Goal: Information Seeking & Learning: Learn about a topic

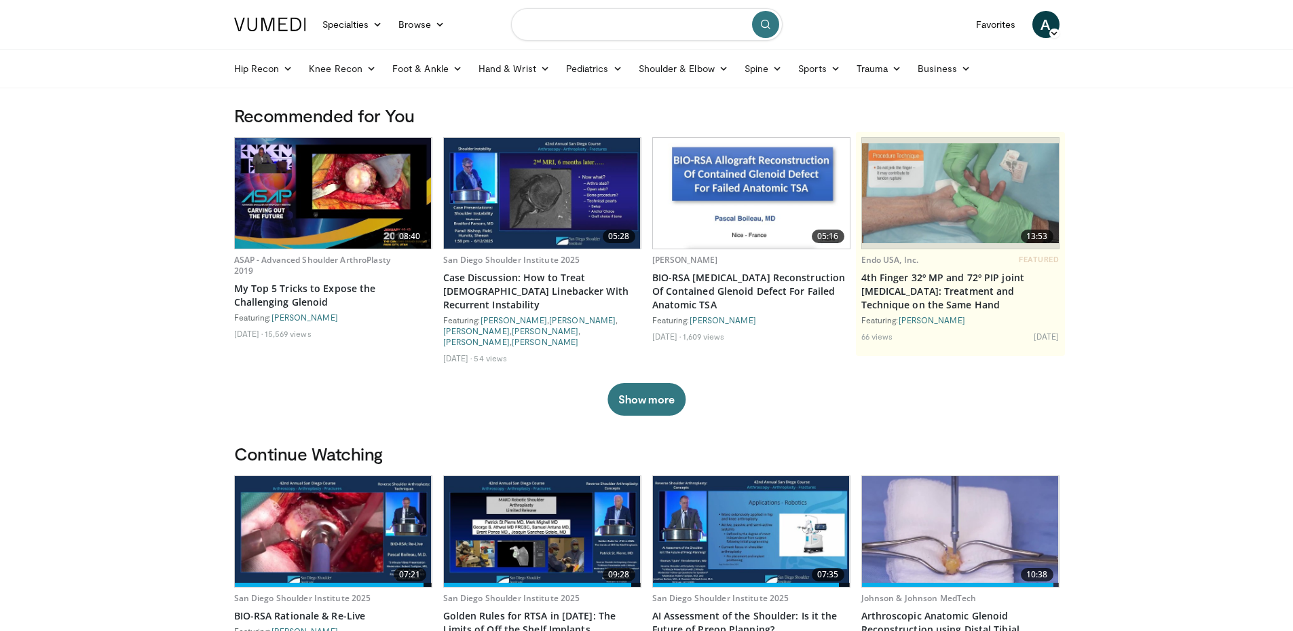
click at [648, 27] on input "Search topics, interventions" at bounding box center [647, 24] width 272 height 33
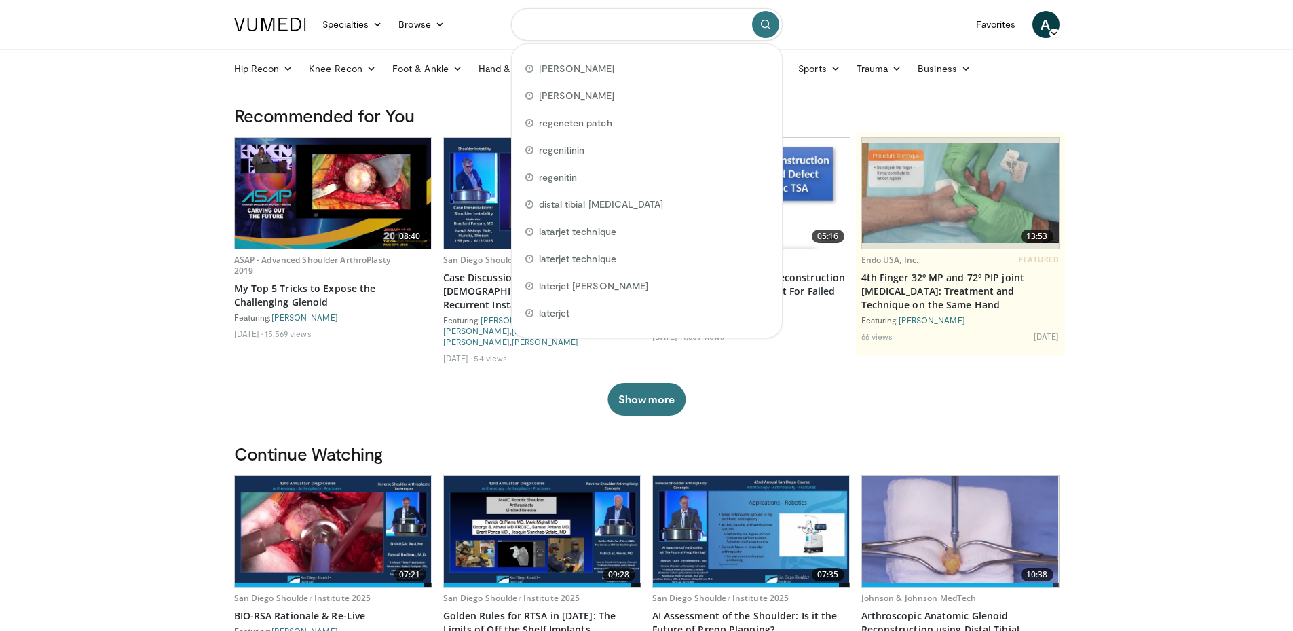
click at [644, 35] on input "Search topics, interventions" at bounding box center [647, 24] width 272 height 33
click at [646, 38] on input "Search topics, interventions" at bounding box center [647, 24] width 272 height 33
click at [646, 34] on input "Search topics, interventions" at bounding box center [647, 24] width 272 height 33
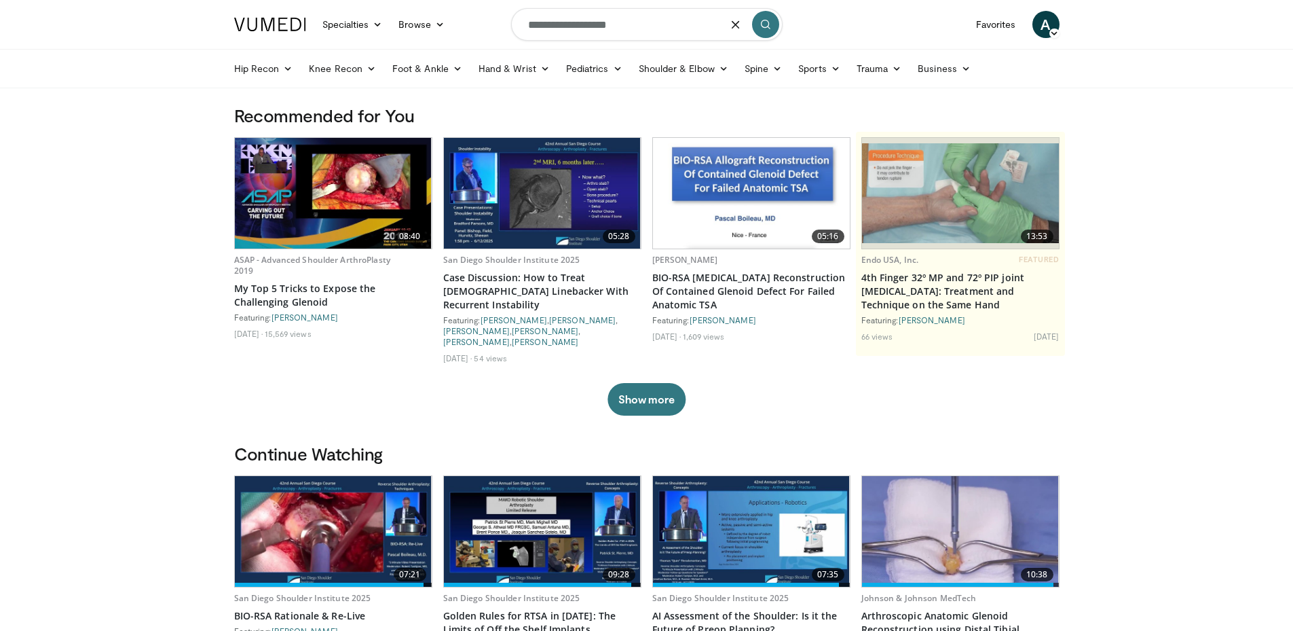
type input "**********"
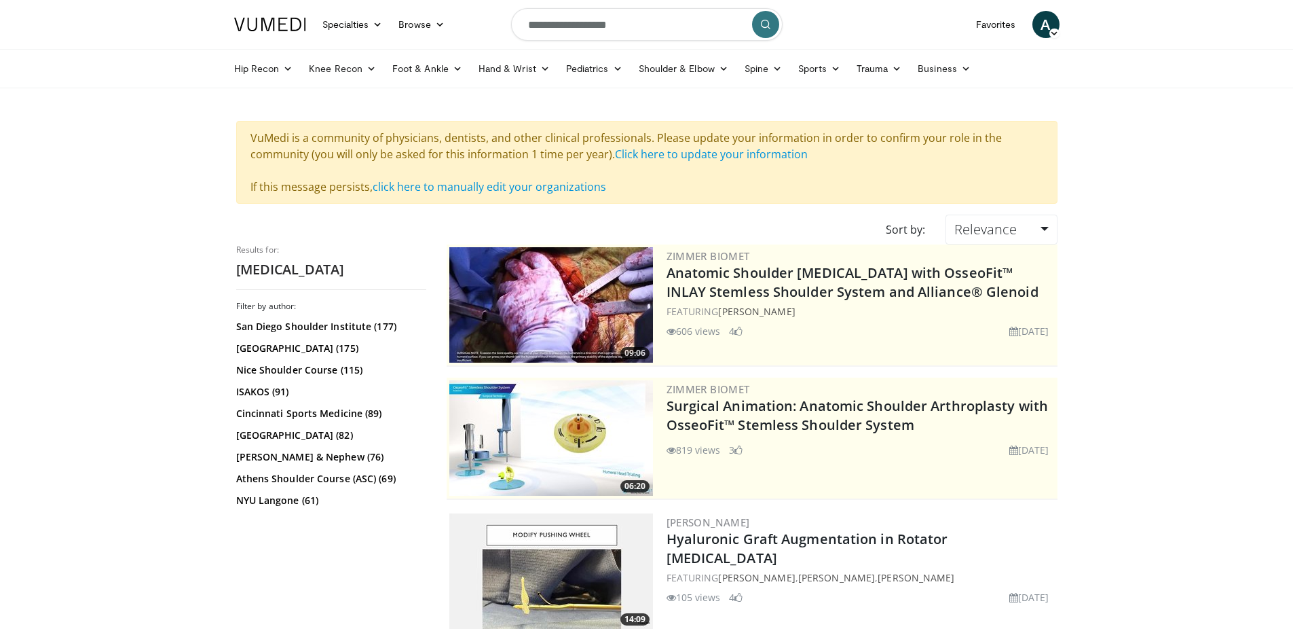
click at [669, 22] on input "**********" at bounding box center [647, 24] width 272 height 33
type input "**********"
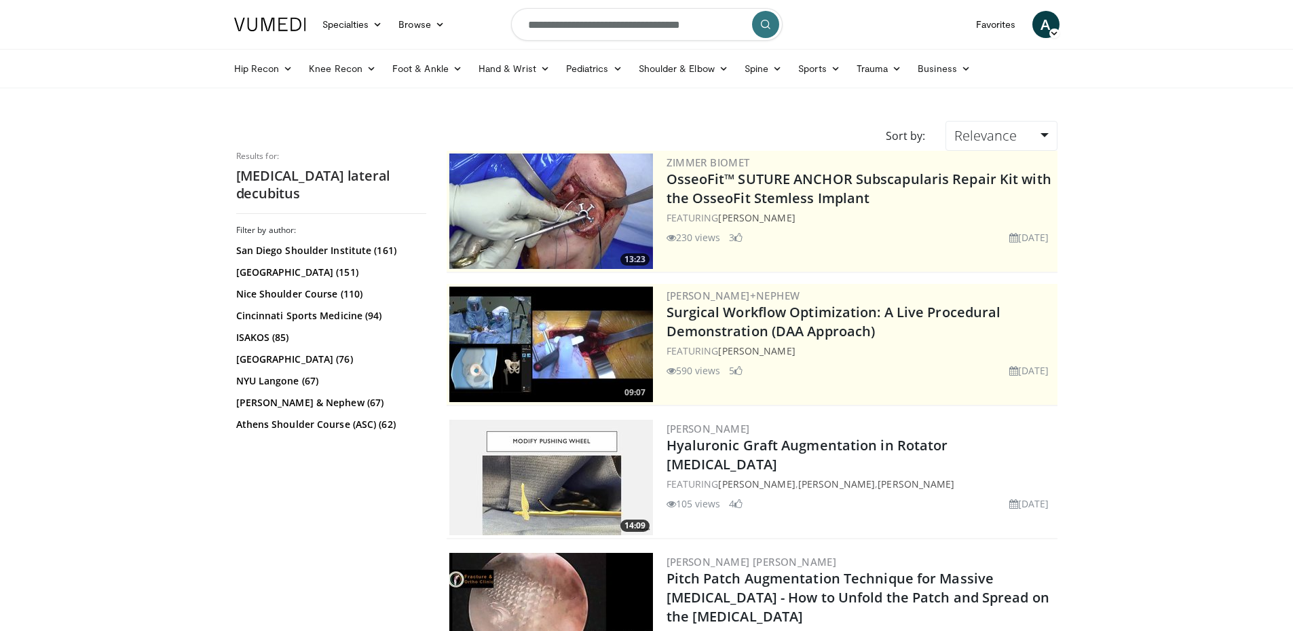
click at [713, 23] on input "**********" at bounding box center [647, 24] width 272 height 33
type input "**********"
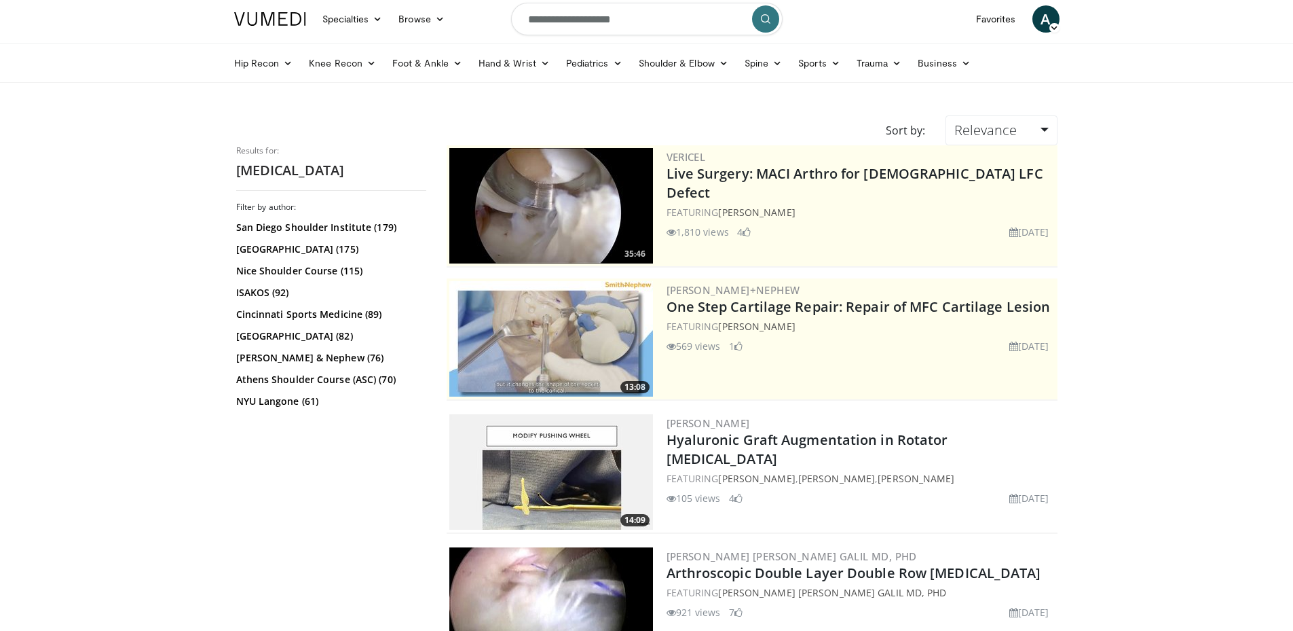
scroll to position [7, 0]
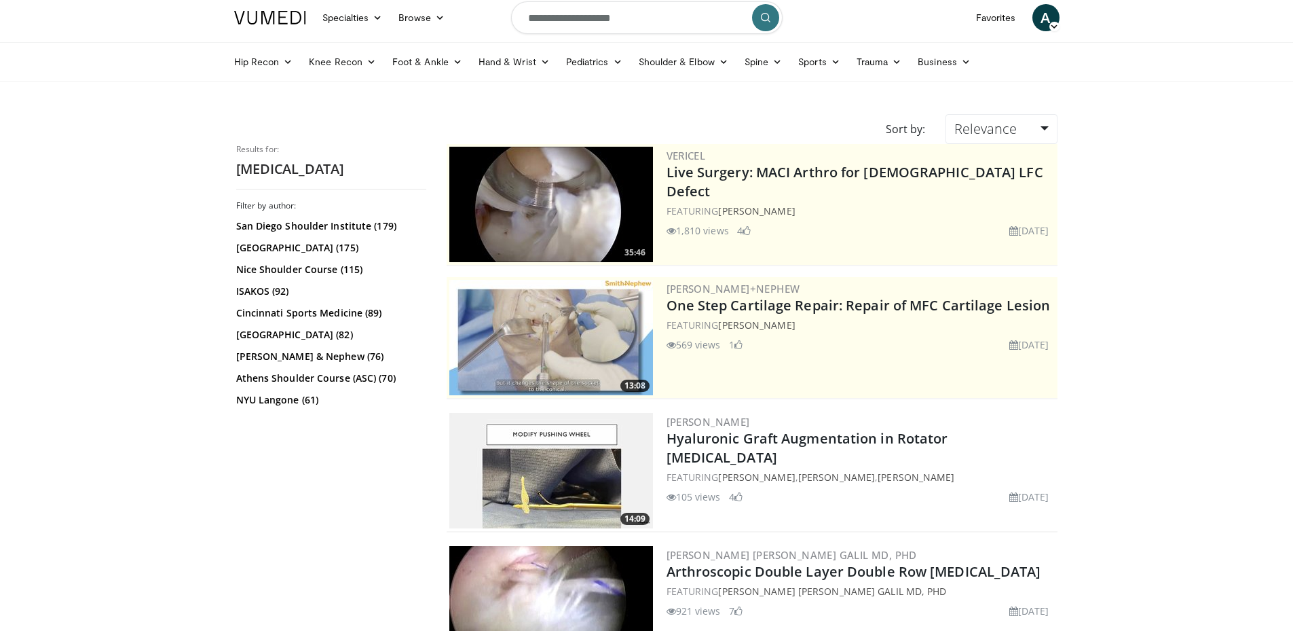
click at [288, 358] on link "Smith & Nephew (76)" at bounding box center [329, 357] width 187 height 14
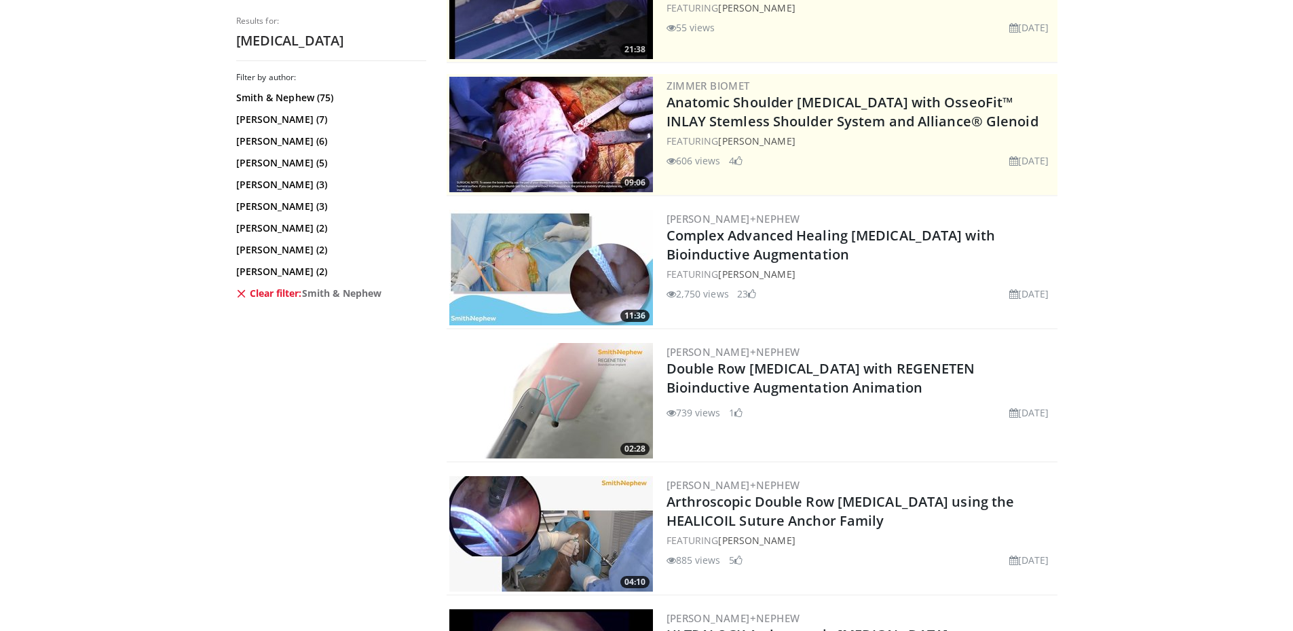
scroll to position [210, 0]
click at [511, 253] on img at bounding box center [551, 266] width 204 height 115
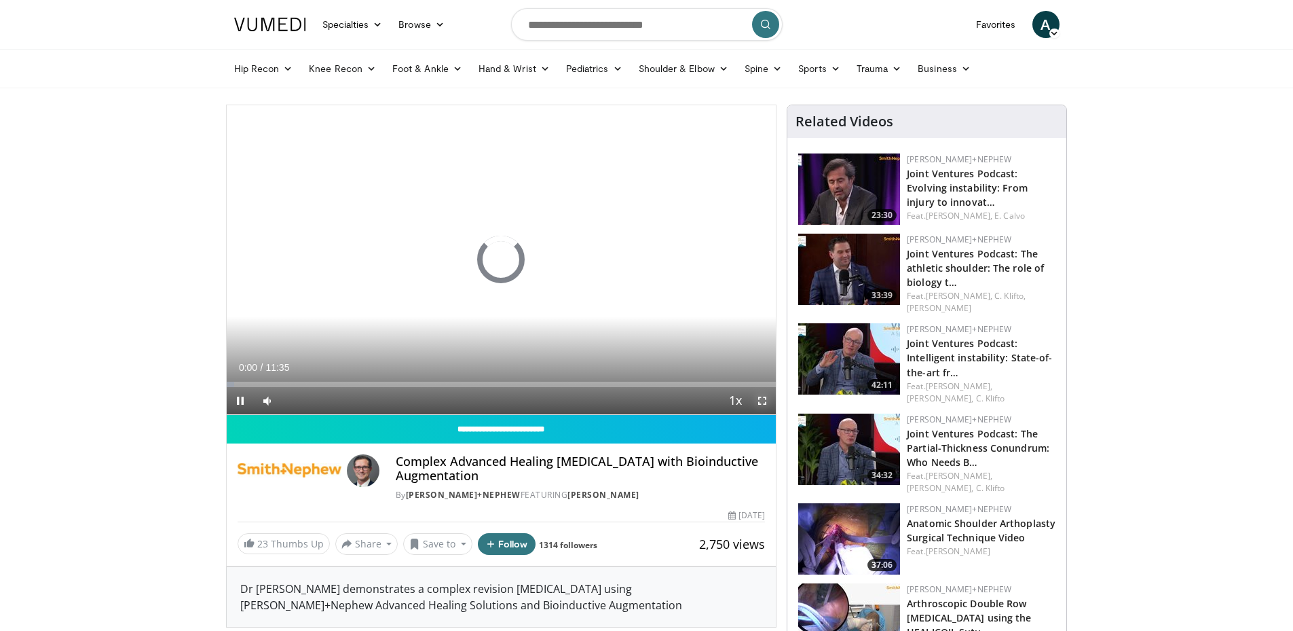
click at [765, 399] on span "Video Player" at bounding box center [762, 400] width 27 height 27
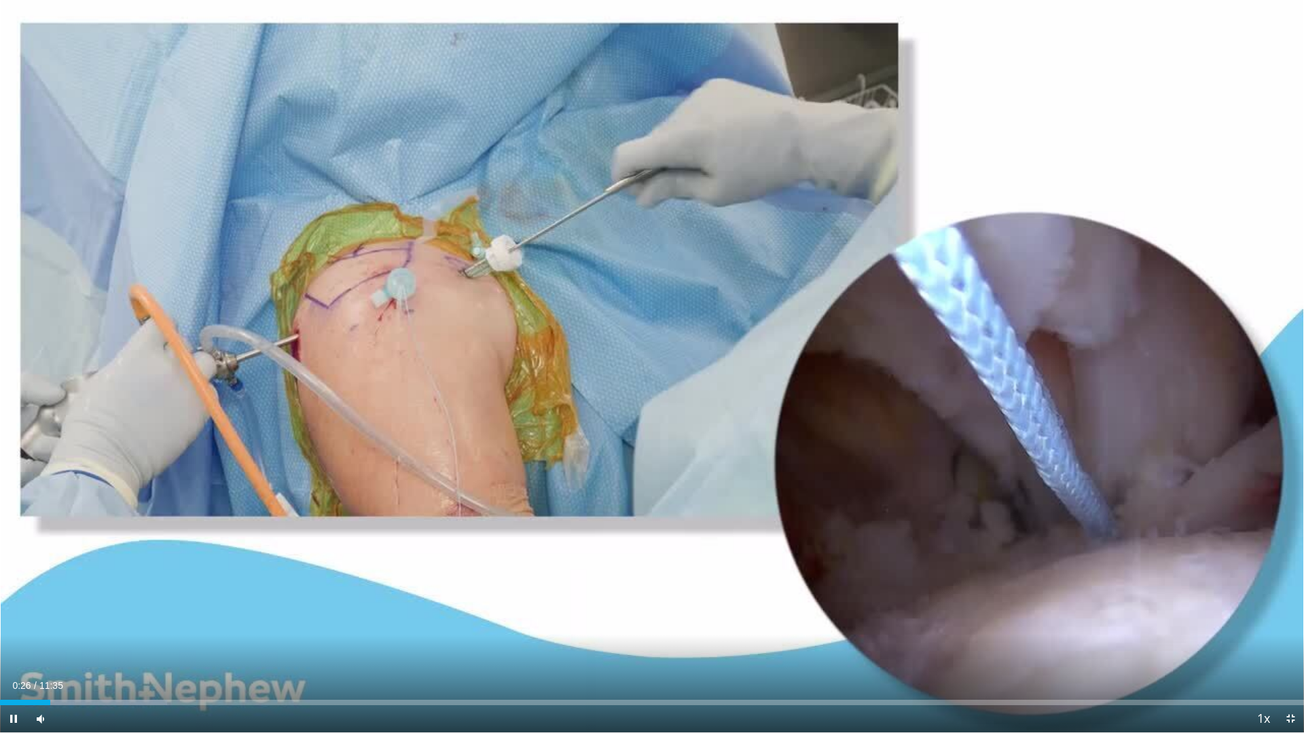
click at [292, 366] on icon "Video Player" at bounding box center [274, 367] width 38 height 38
click at [648, 363] on icon "Video Player" at bounding box center [652, 367] width 38 height 38
click at [654, 372] on icon "Video Player" at bounding box center [652, 367] width 38 height 38
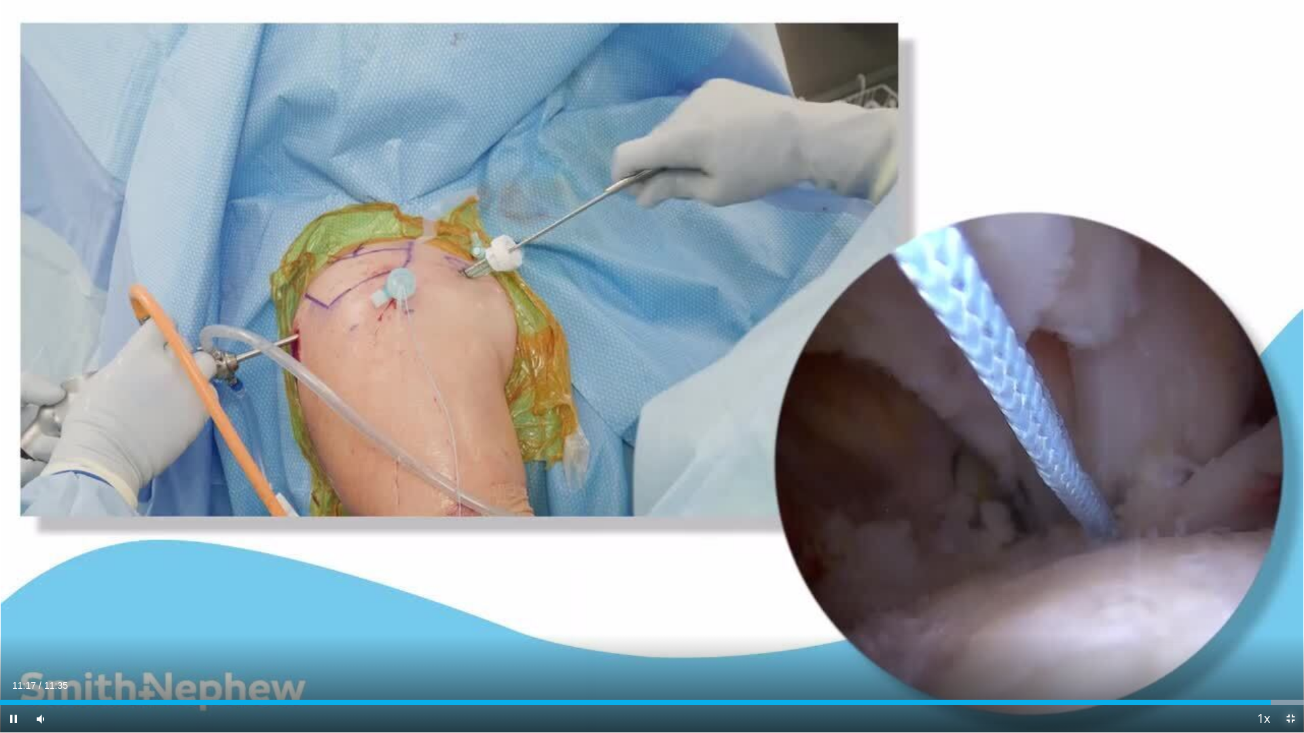
click at [1297, 630] on span "Video Player" at bounding box center [1289, 718] width 27 height 27
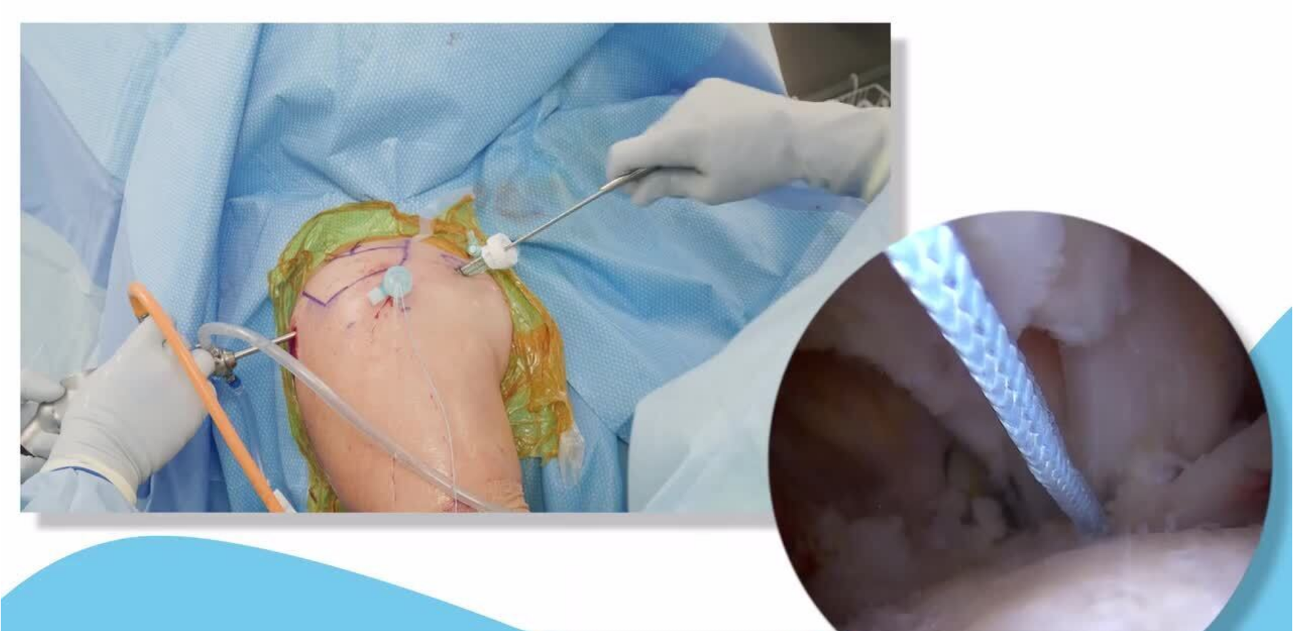
scroll to position [120, 0]
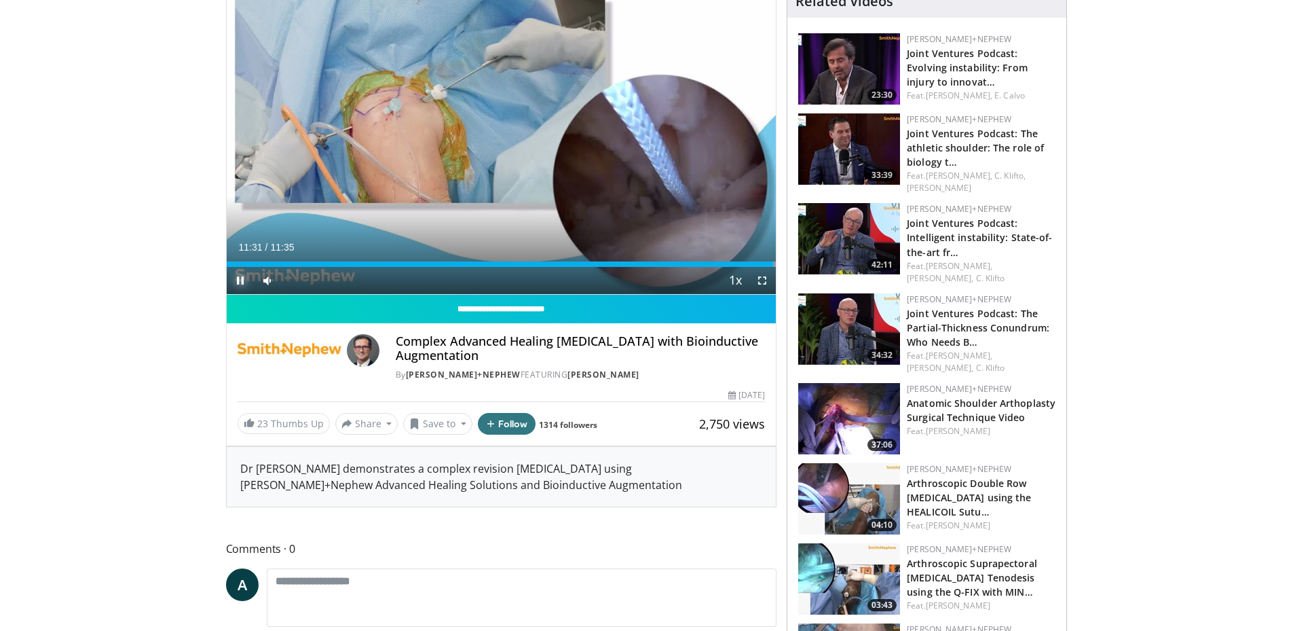
click at [238, 287] on span "Video Player" at bounding box center [240, 280] width 27 height 27
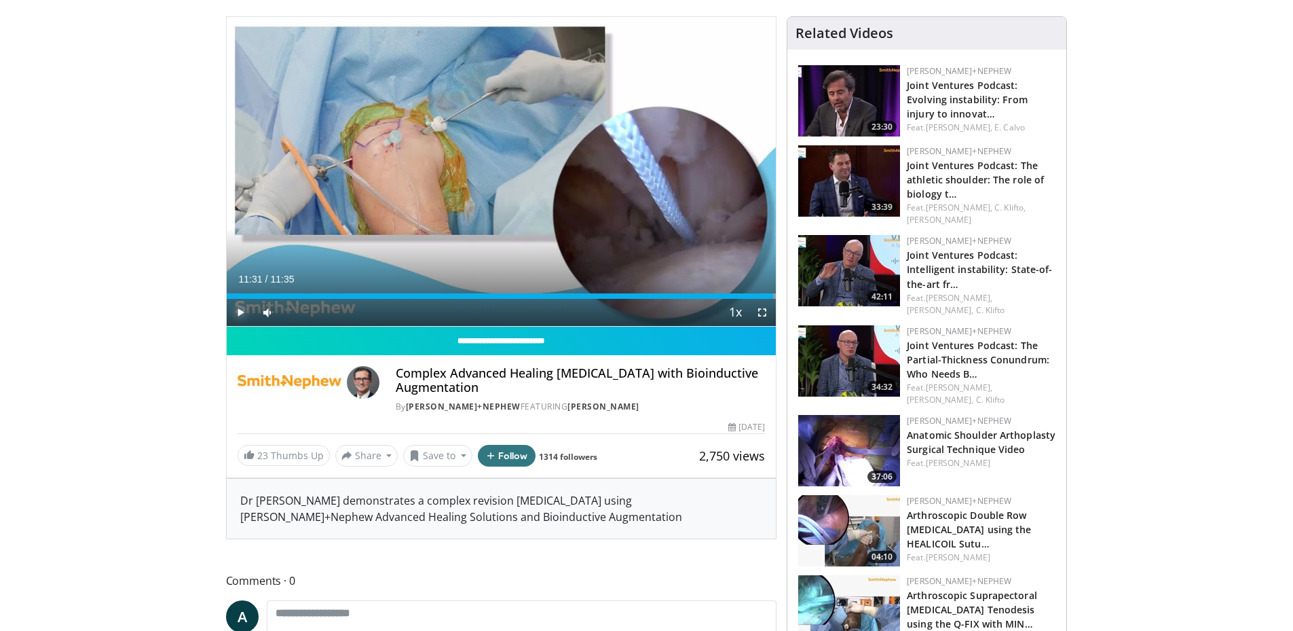
scroll to position [0, 0]
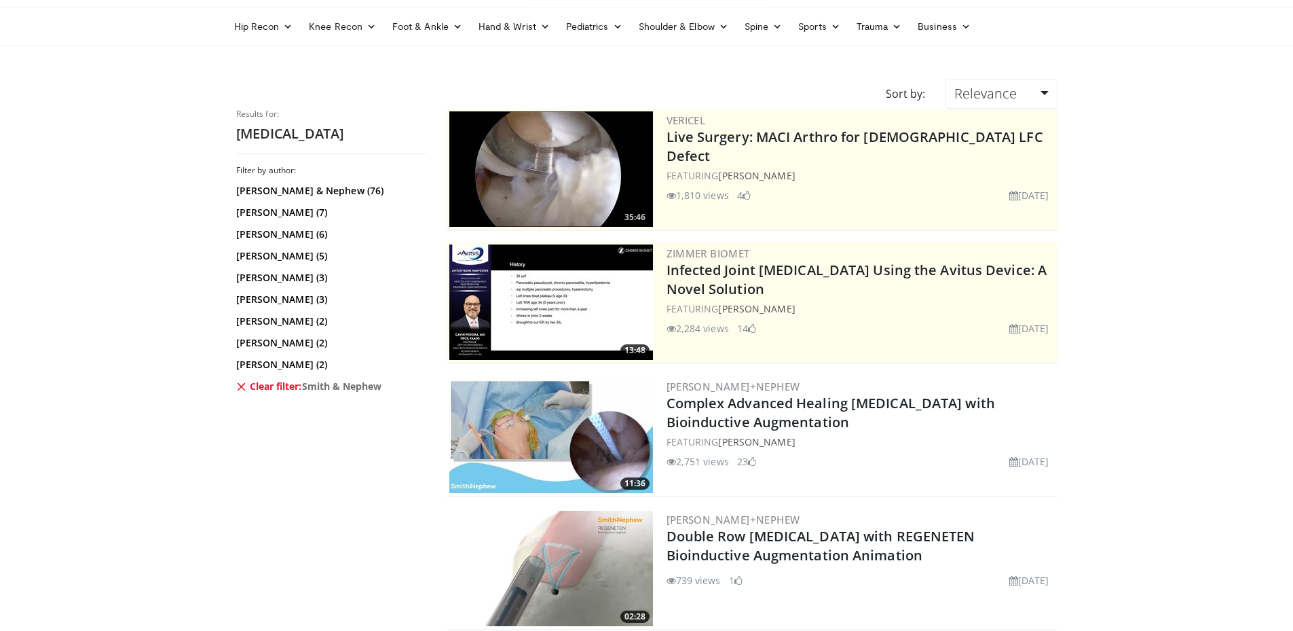
scroll to position [40, 0]
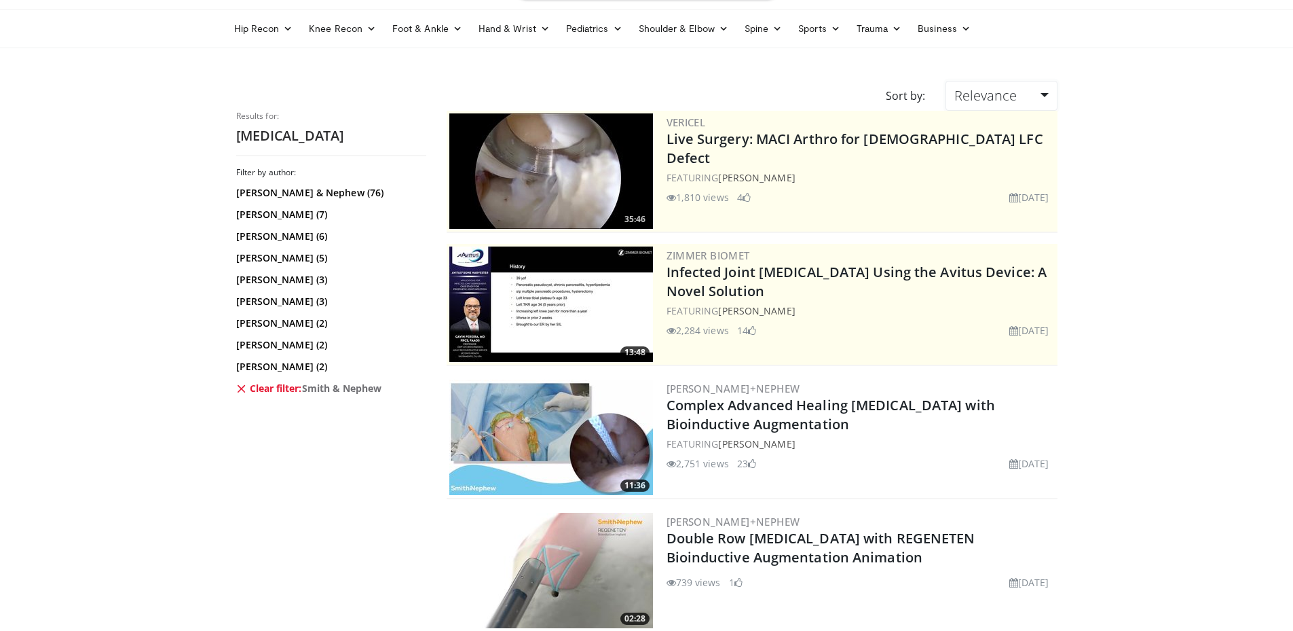
click at [1044, 95] on link "Relevance" at bounding box center [1001, 96] width 111 height 30
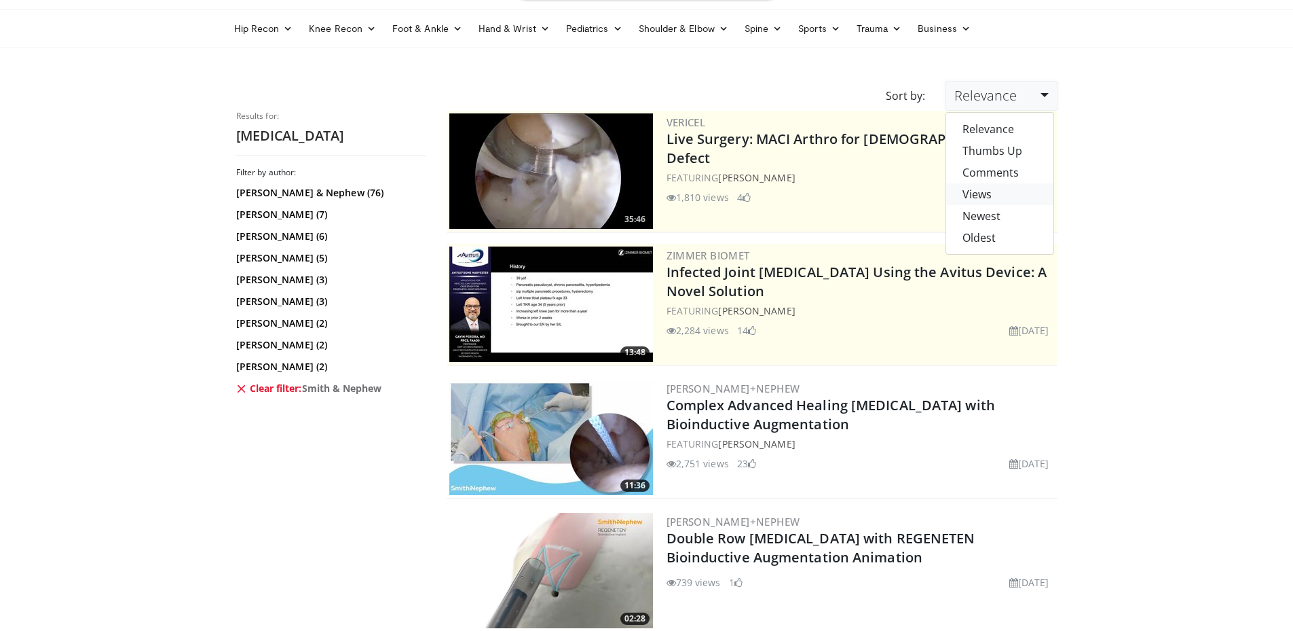
click at [992, 187] on link "Views" at bounding box center [999, 194] width 107 height 22
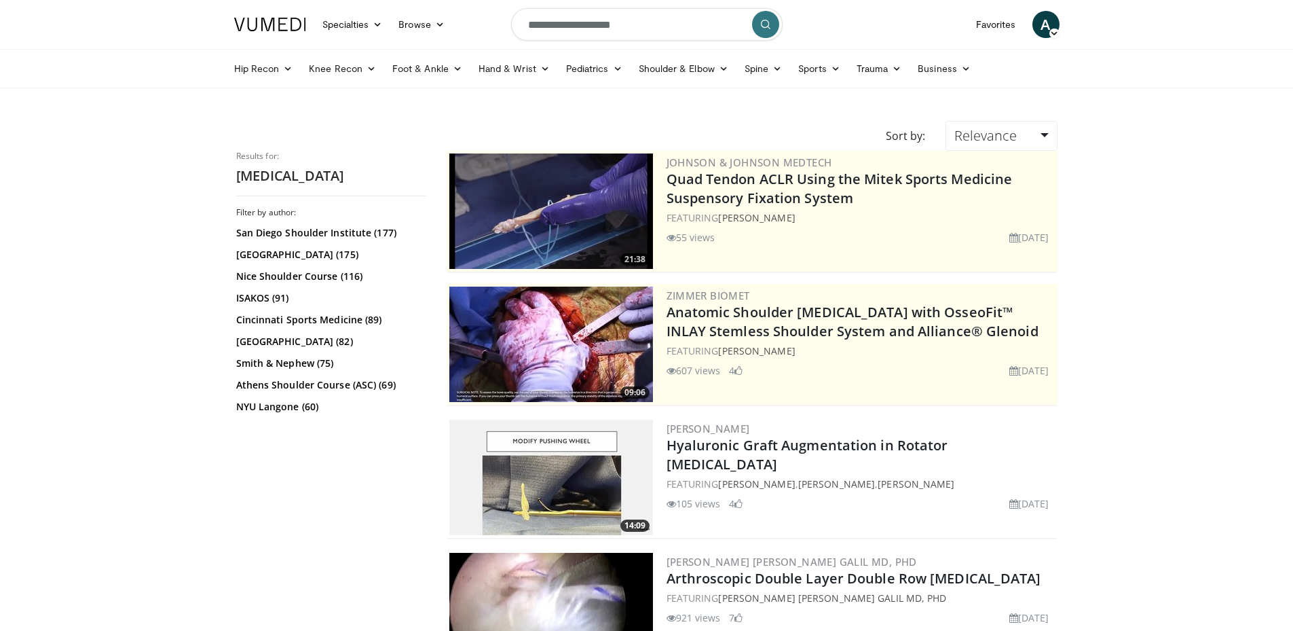
click at [334, 231] on link "San Diego Shoulder Institute (177)" at bounding box center [329, 233] width 187 height 14
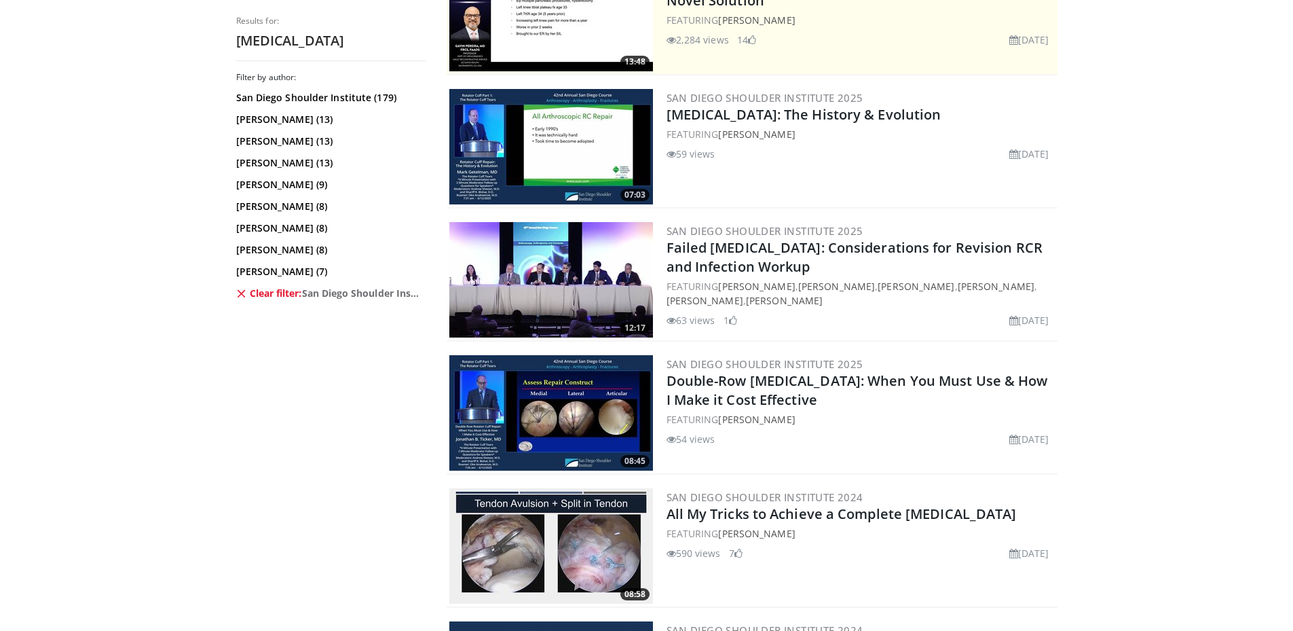
scroll to position [351, 0]
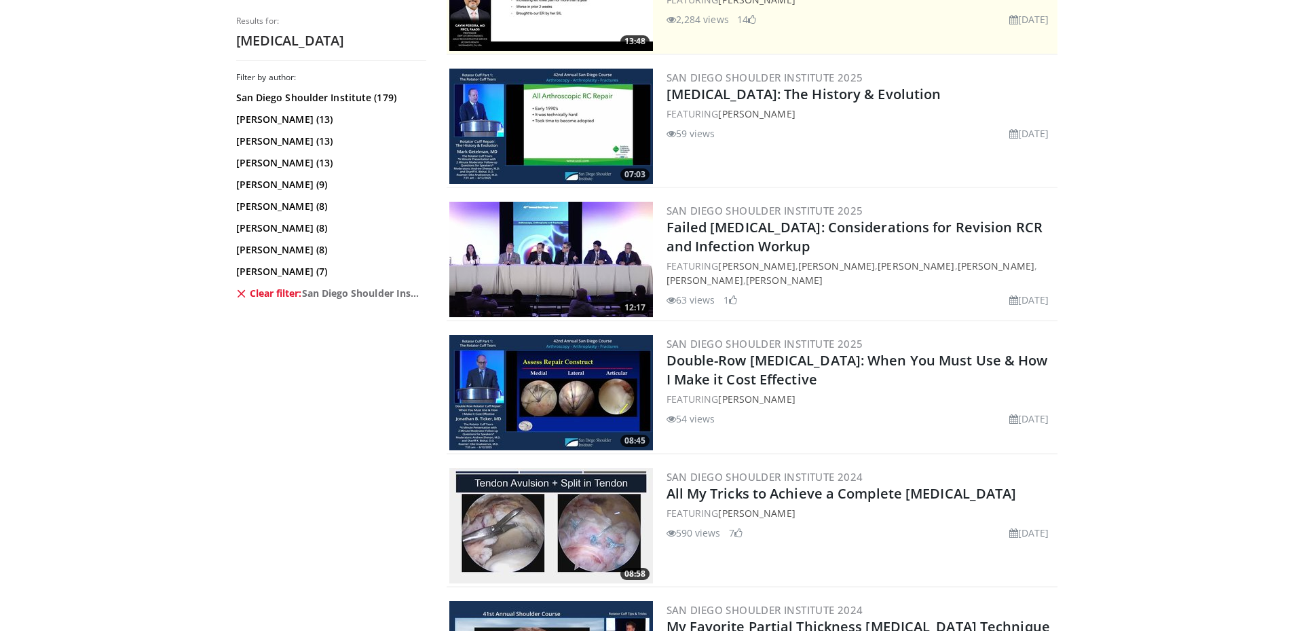
click at [538, 386] on img at bounding box center [551, 392] width 204 height 115
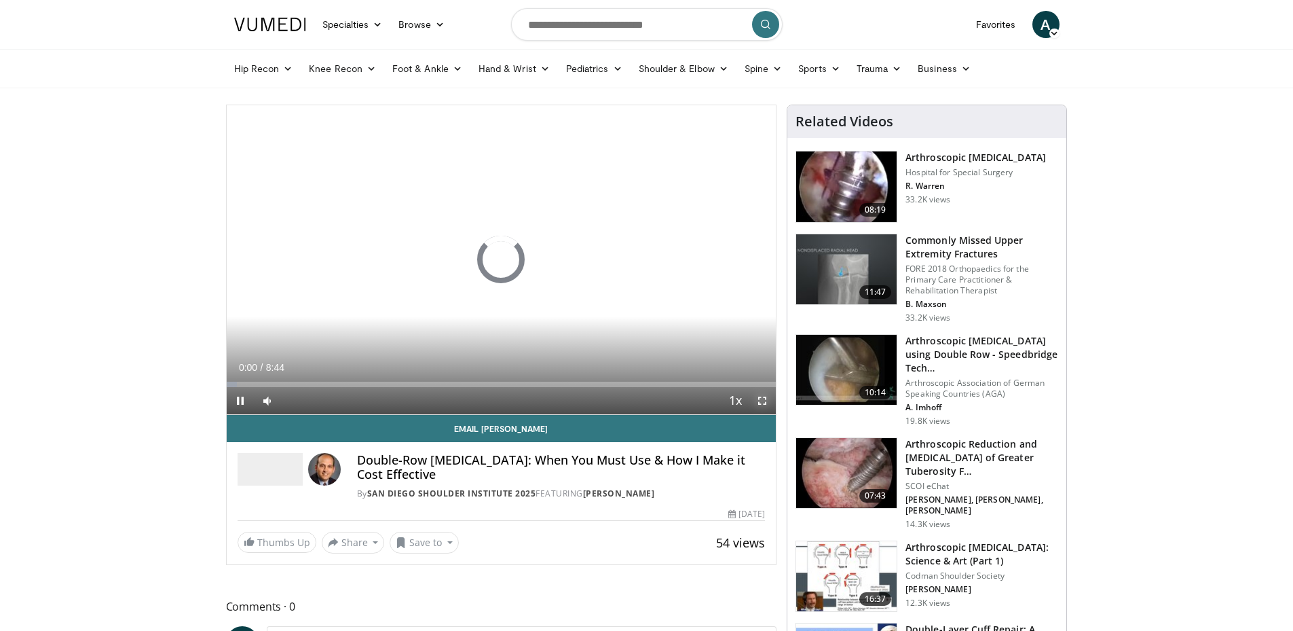
click at [762, 399] on span "Video Player" at bounding box center [762, 400] width 27 height 27
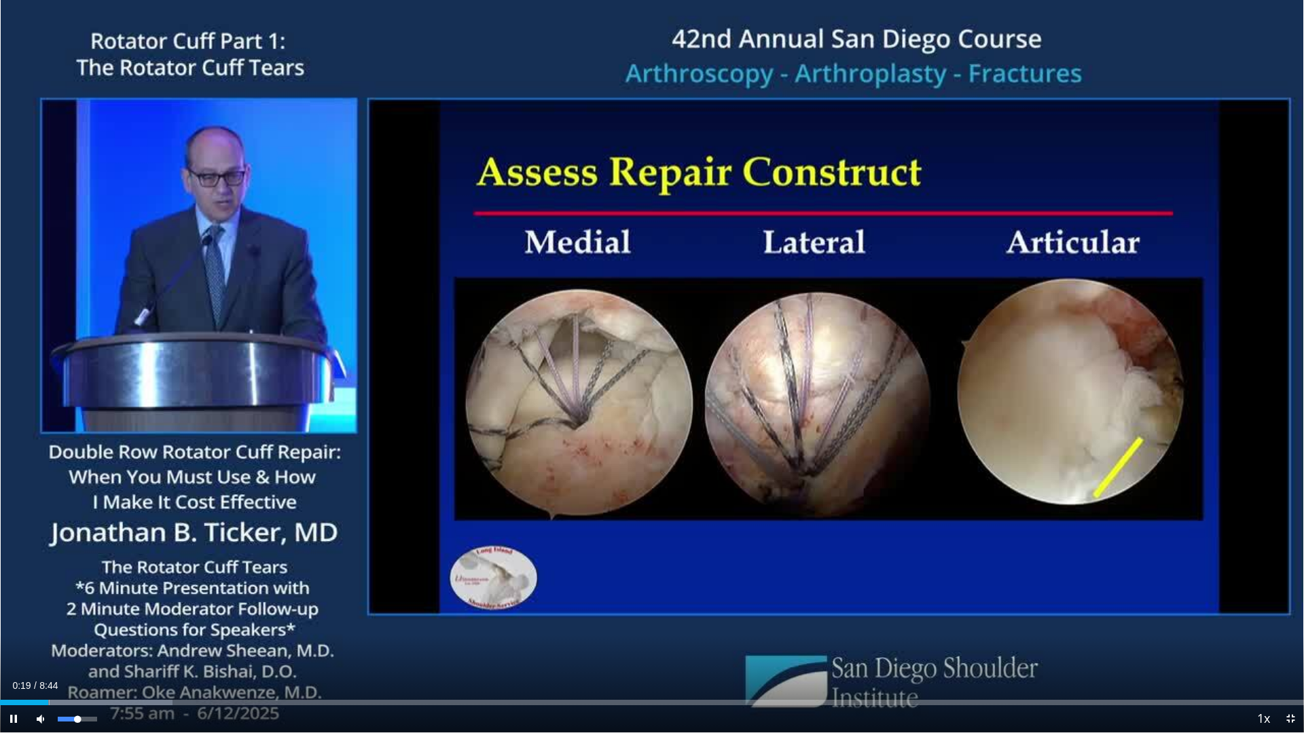
click at [85, 630] on div "65%" at bounding box center [77, 719] width 39 height 5
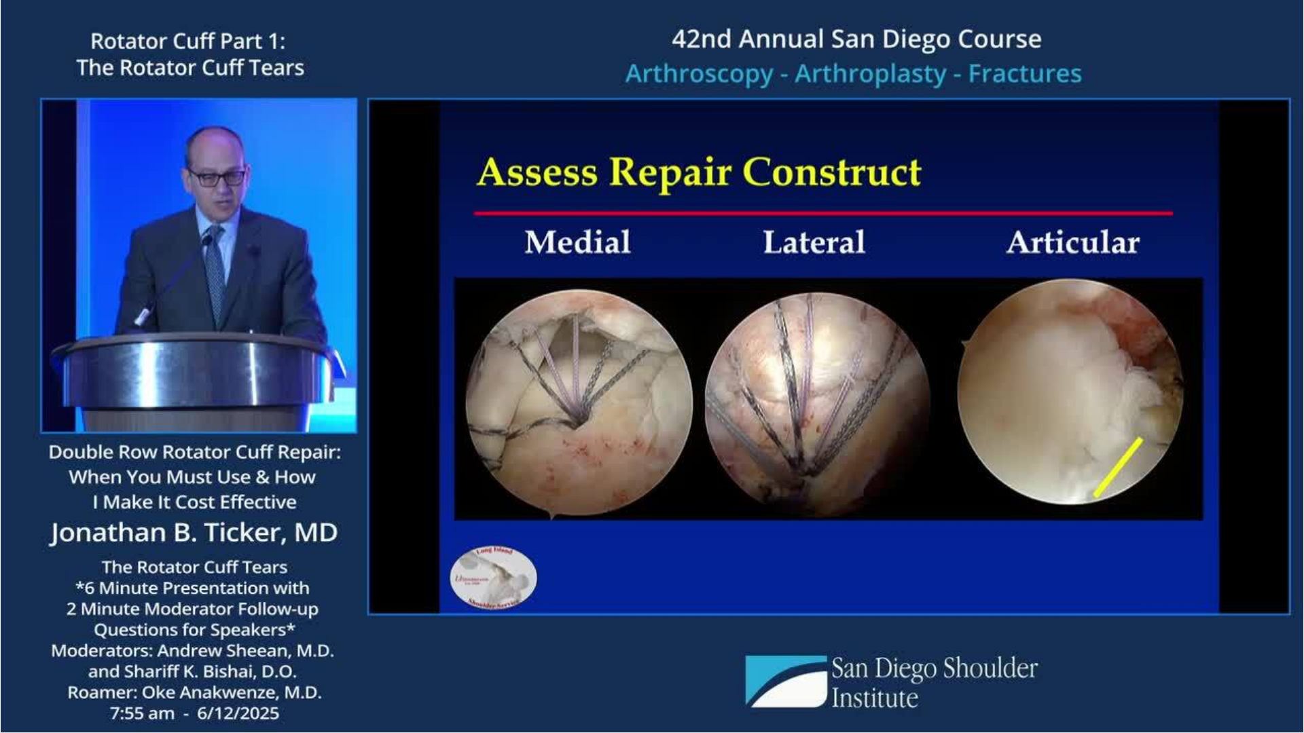
click at [90, 630] on div "10 seconds Tap to unmute" at bounding box center [652, 366] width 1304 height 733
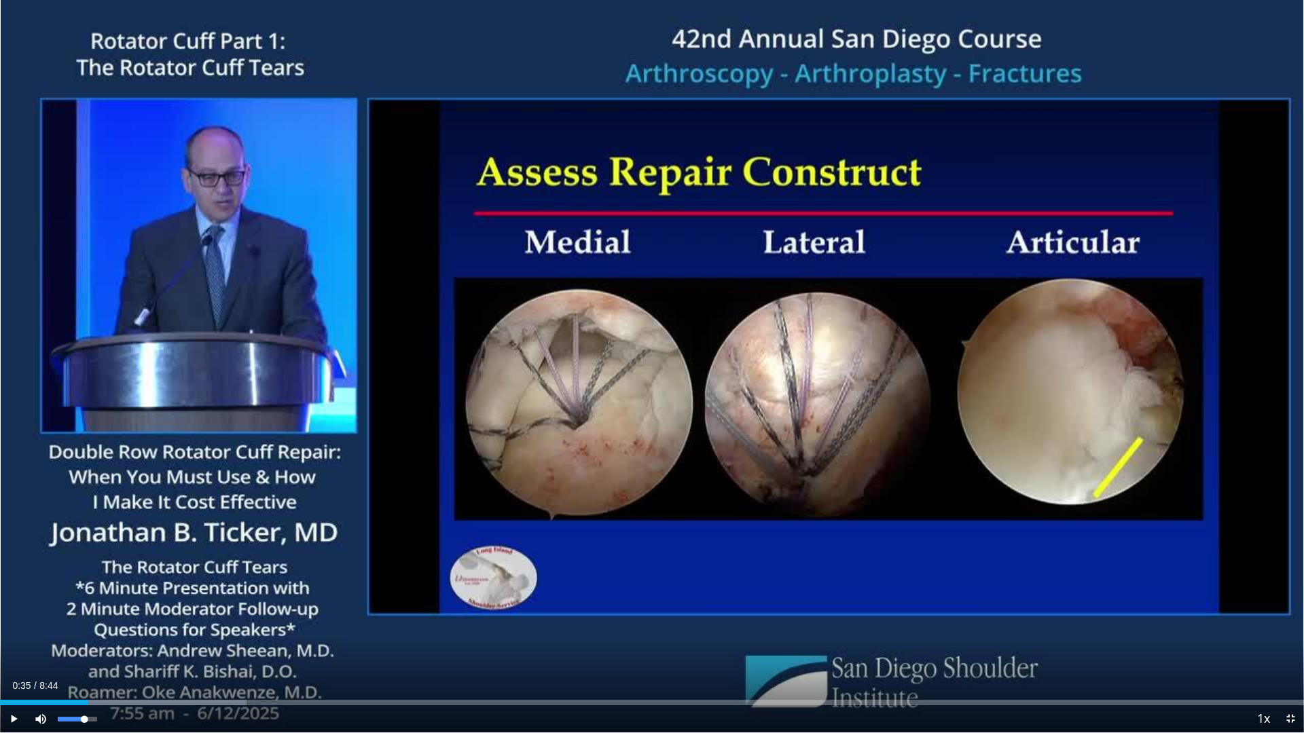
click at [93, 630] on div "89%" at bounding box center [77, 719] width 39 height 5
click at [18, 630] on span "Video Player" at bounding box center [13, 718] width 27 height 27
click at [858, 494] on div "10 seconds Tap to unmute" at bounding box center [652, 366] width 1304 height 733
click at [650, 365] on icon "Video Player" at bounding box center [652, 367] width 38 height 38
click at [1009, 426] on div "10 seconds Tap to unmute" at bounding box center [652, 366] width 1304 height 733
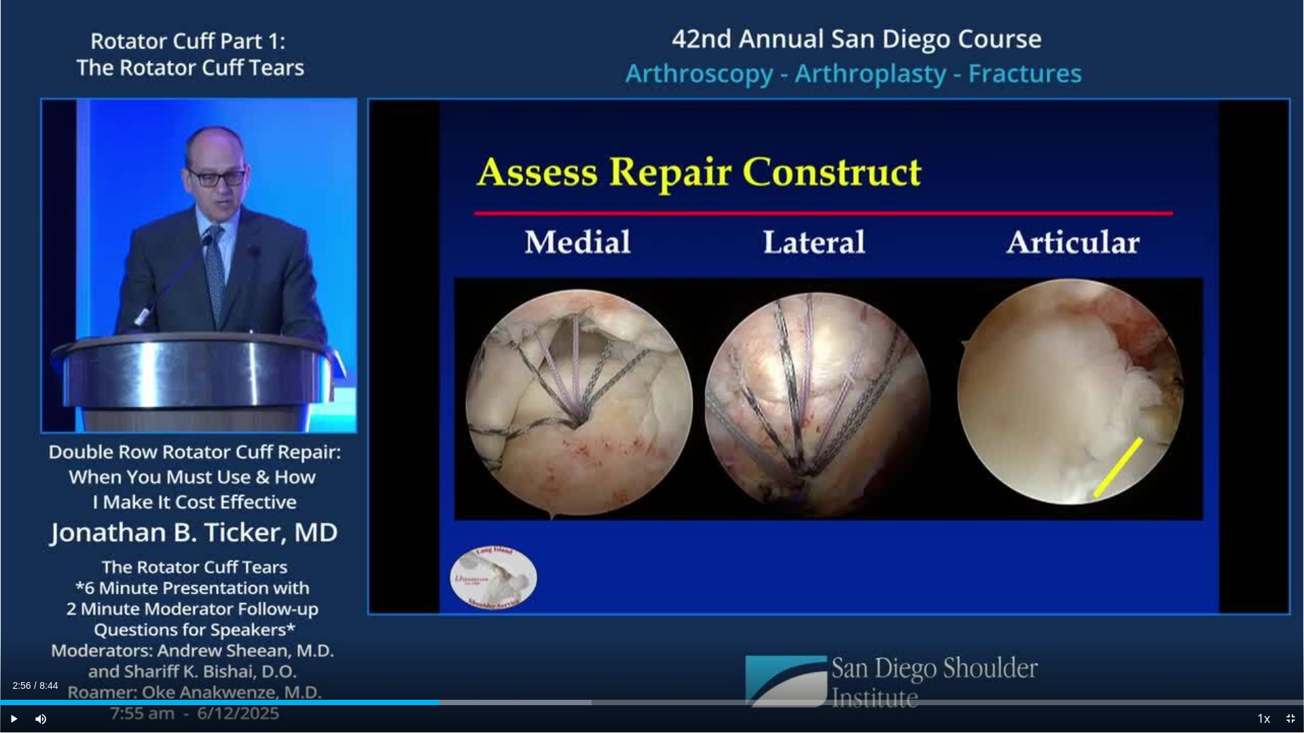
click at [660, 380] on icon "Video Player" at bounding box center [652, 367] width 38 height 38
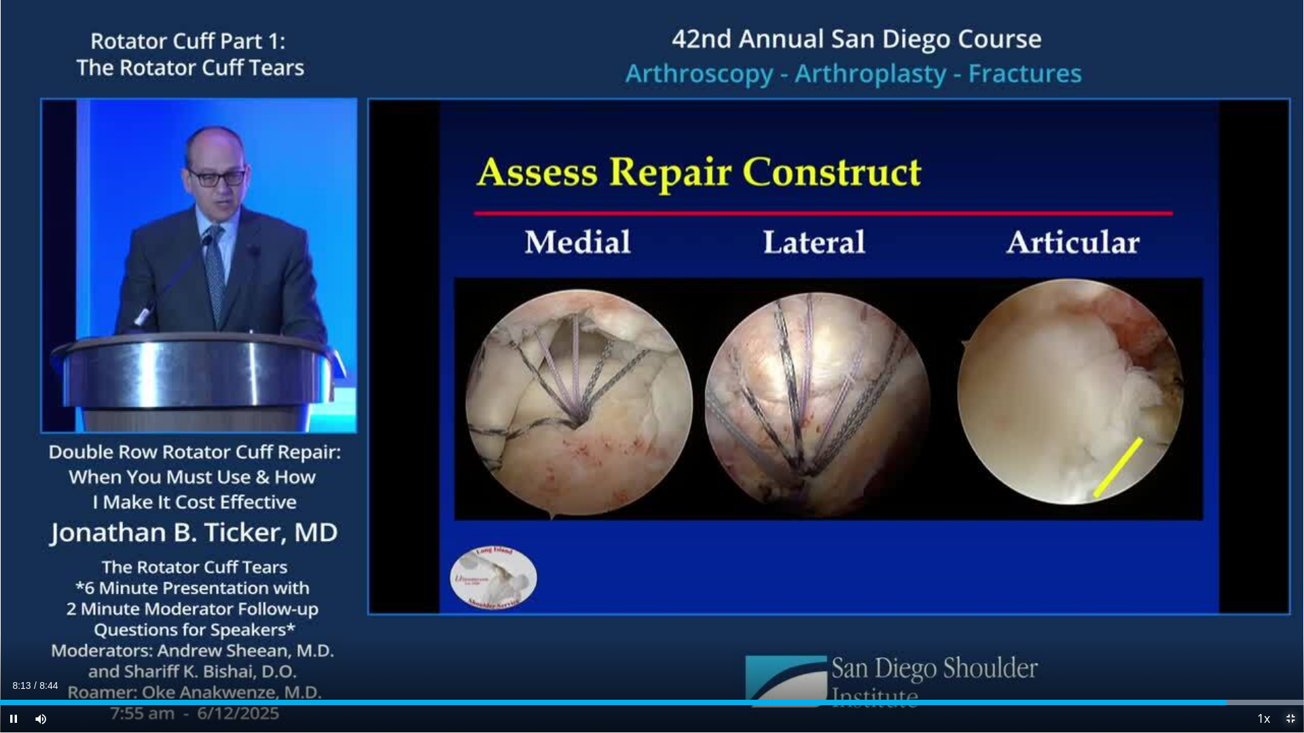
click at [1287, 630] on span "Video Player" at bounding box center [1289, 718] width 27 height 27
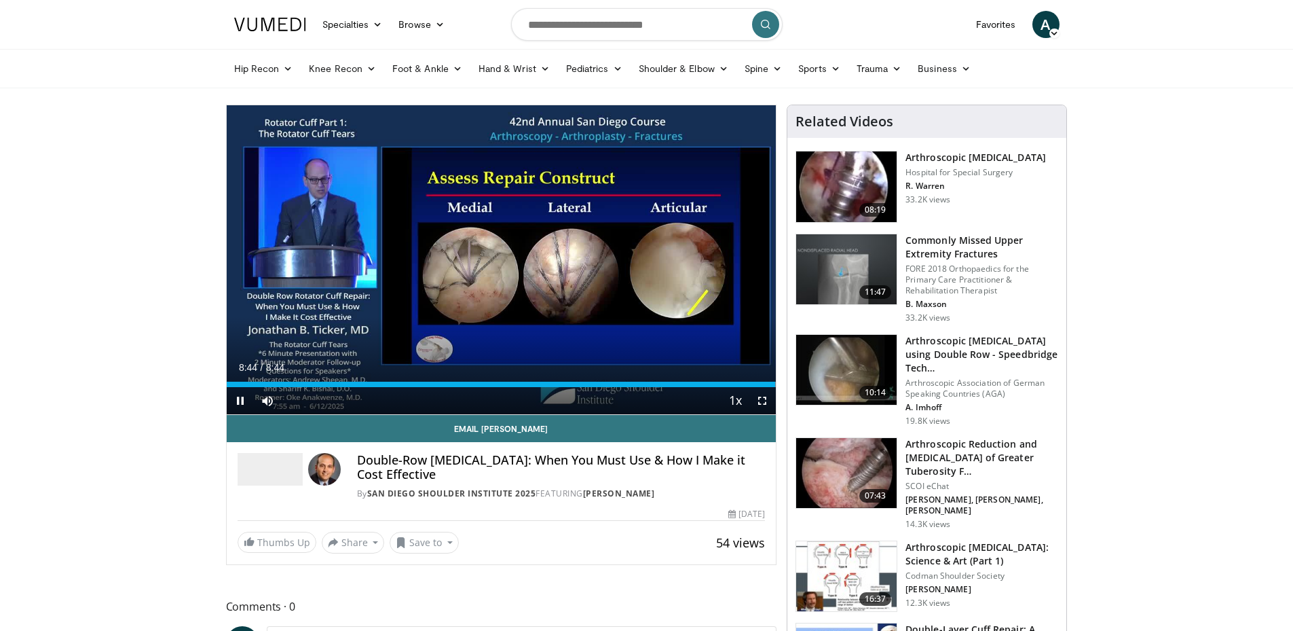
click at [490, 254] on icon "Video Player" at bounding box center [501, 259] width 38 height 38
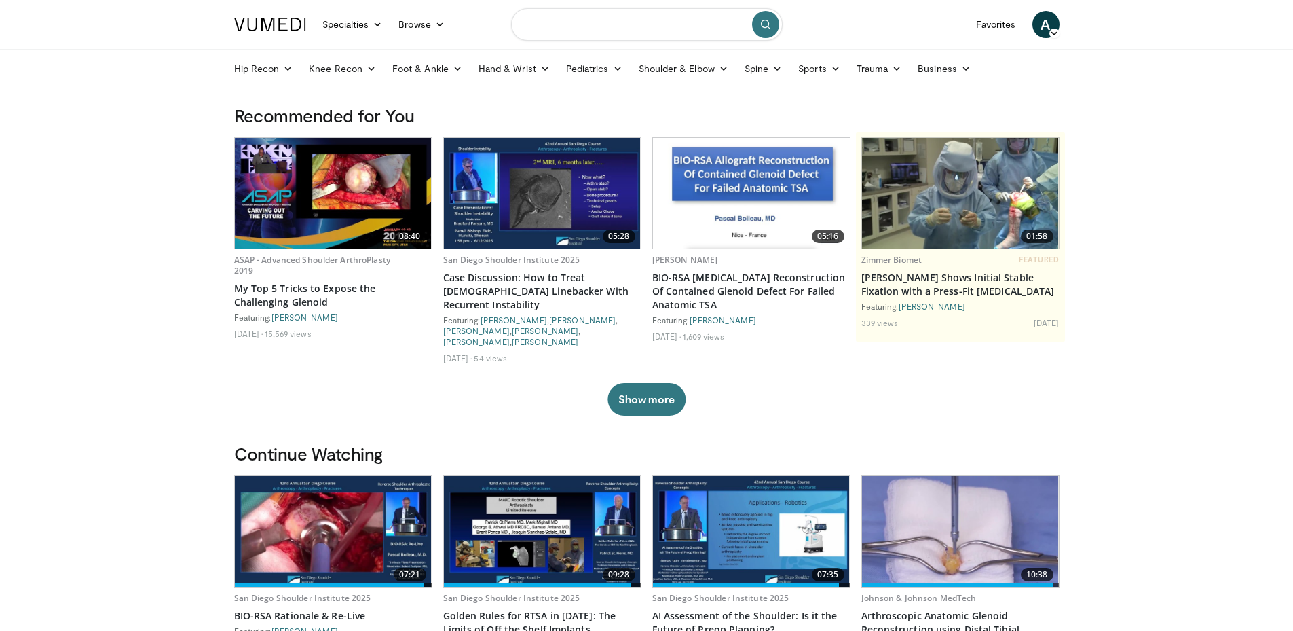
click at [619, 21] on input "Search topics, interventions" at bounding box center [647, 24] width 272 height 33
type input "**********"
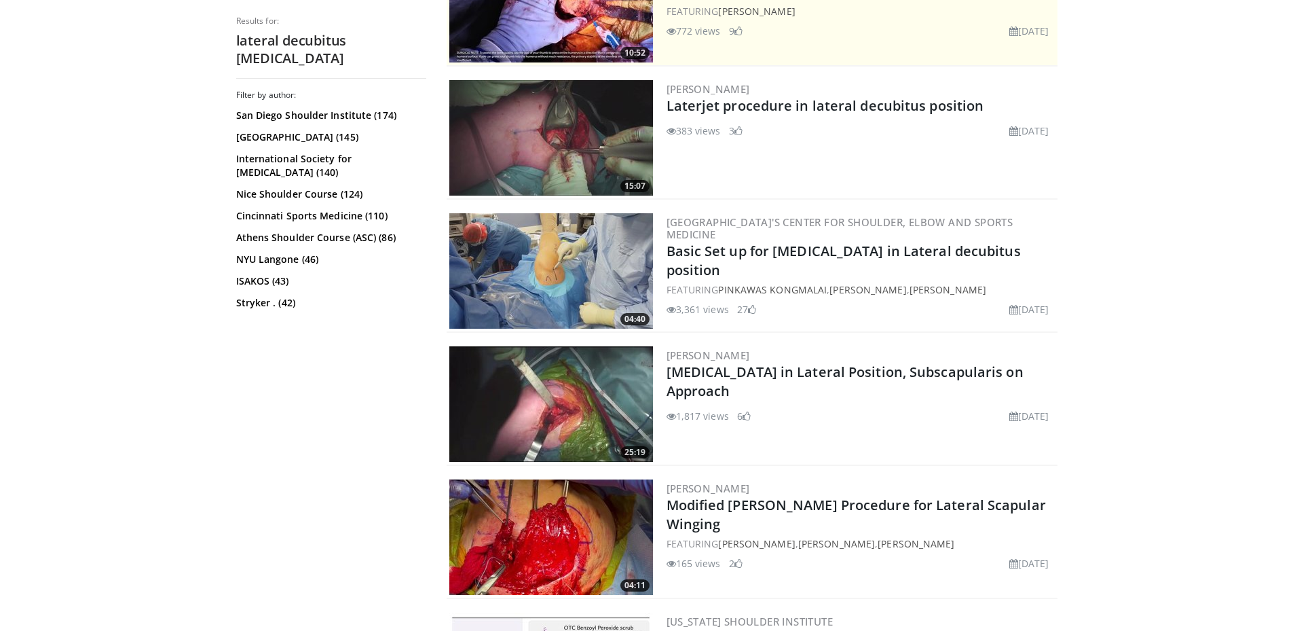
scroll to position [432, 0]
click at [560, 268] on img at bounding box center [551, 271] width 204 height 115
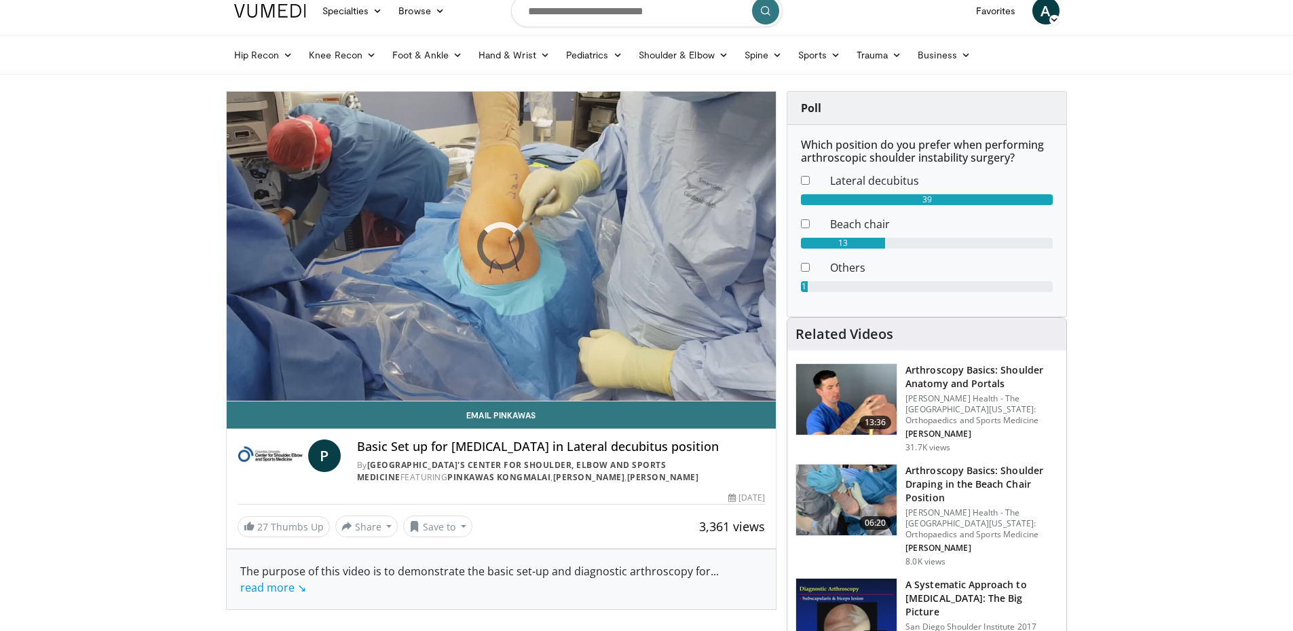
scroll to position [7, 0]
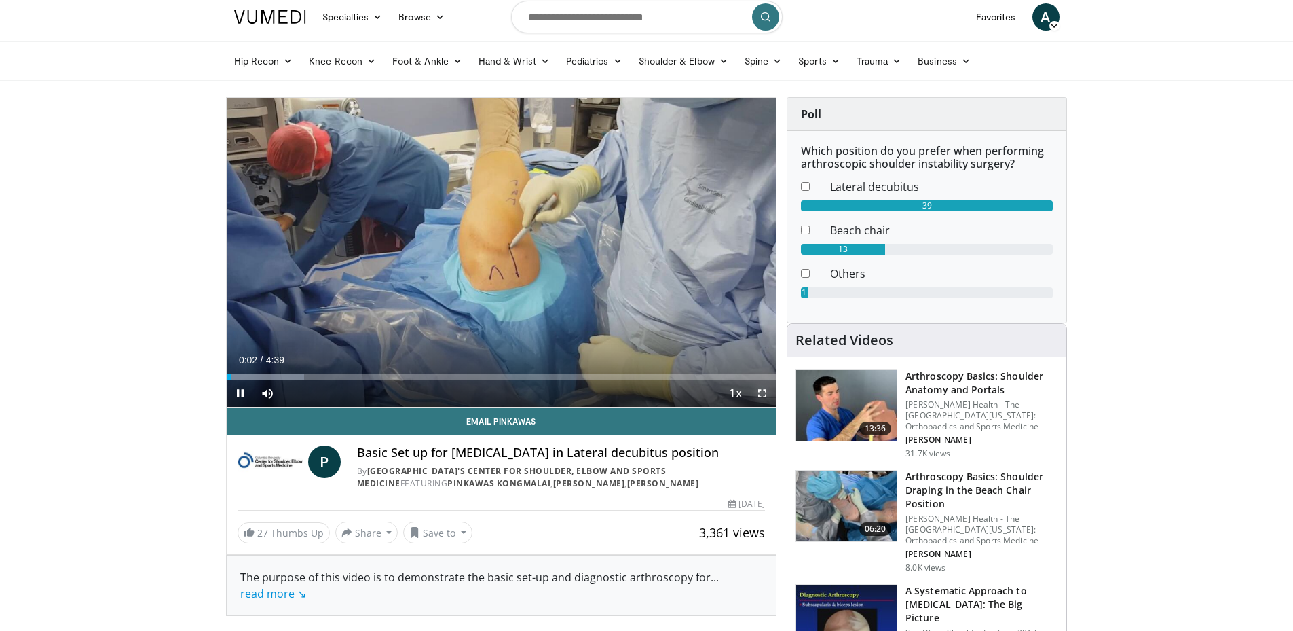
click at [760, 391] on span "Video Player" at bounding box center [762, 393] width 27 height 27
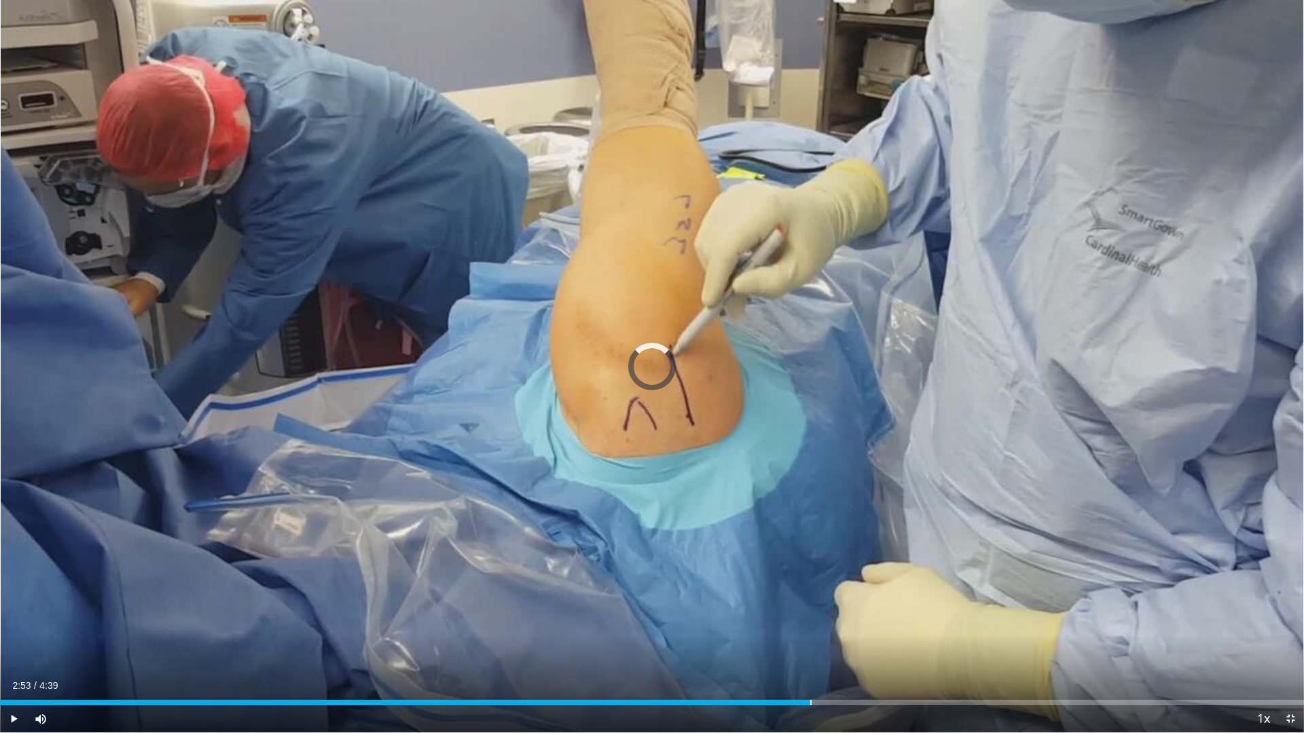
click at [810, 630] on div "Loaded : 14.31% 2:53 2:53" at bounding box center [652, 699] width 1304 height 13
click at [752, 630] on div "Current Time 2:55 / Duration 4:39 Pause Skip Backward Skip Forward Mute Loaded …" at bounding box center [652, 718] width 1304 height 27
click at [627, 630] on div "Loaded : 75.11% 2:57 2:14" at bounding box center [652, 702] width 1304 height 5
click at [1291, 630] on span "Video Player" at bounding box center [1289, 718] width 27 height 27
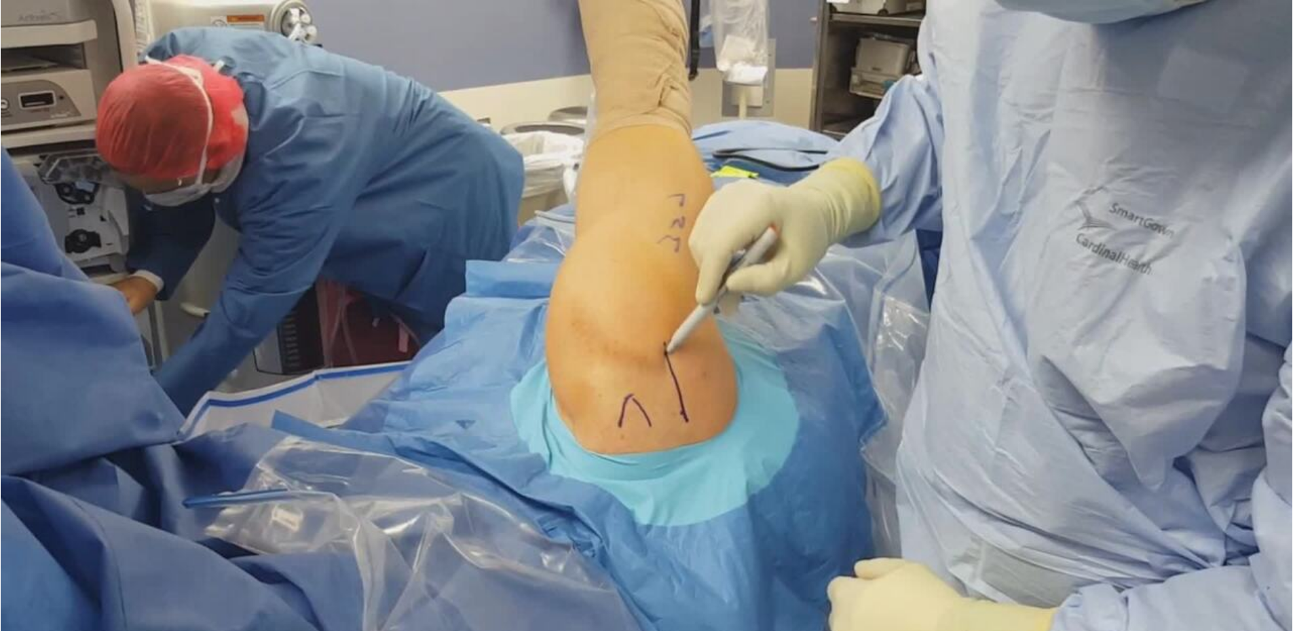
scroll to position [238, 0]
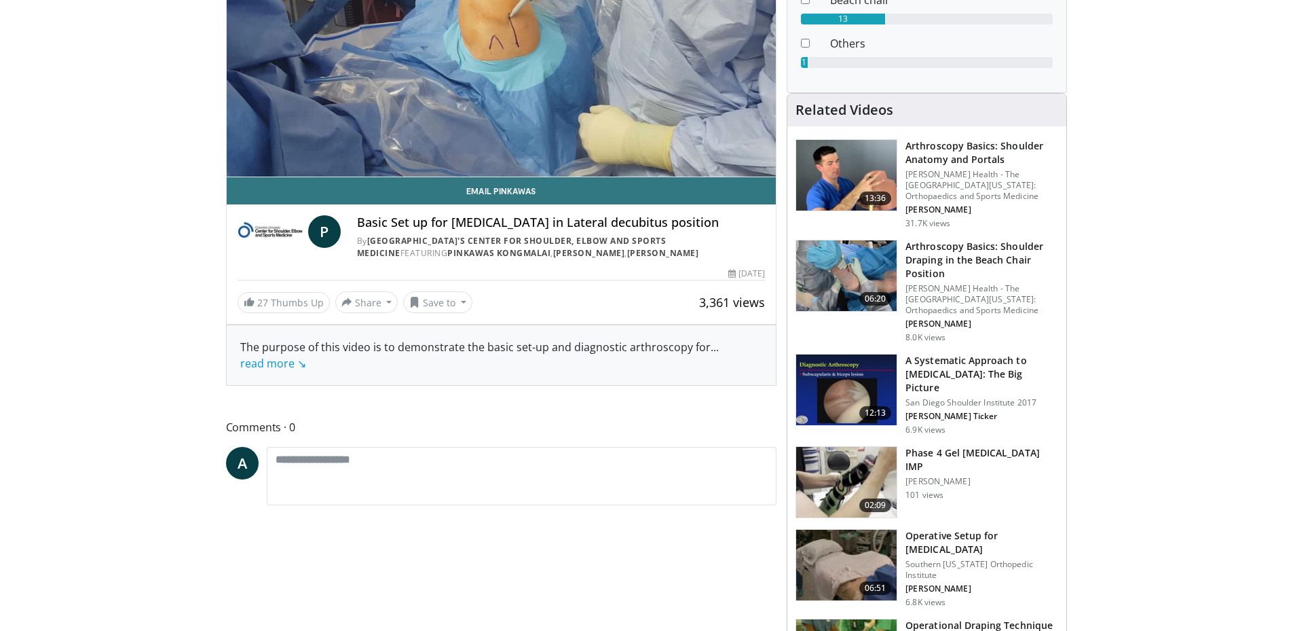
click at [851, 386] on img at bounding box center [846, 389] width 100 height 71
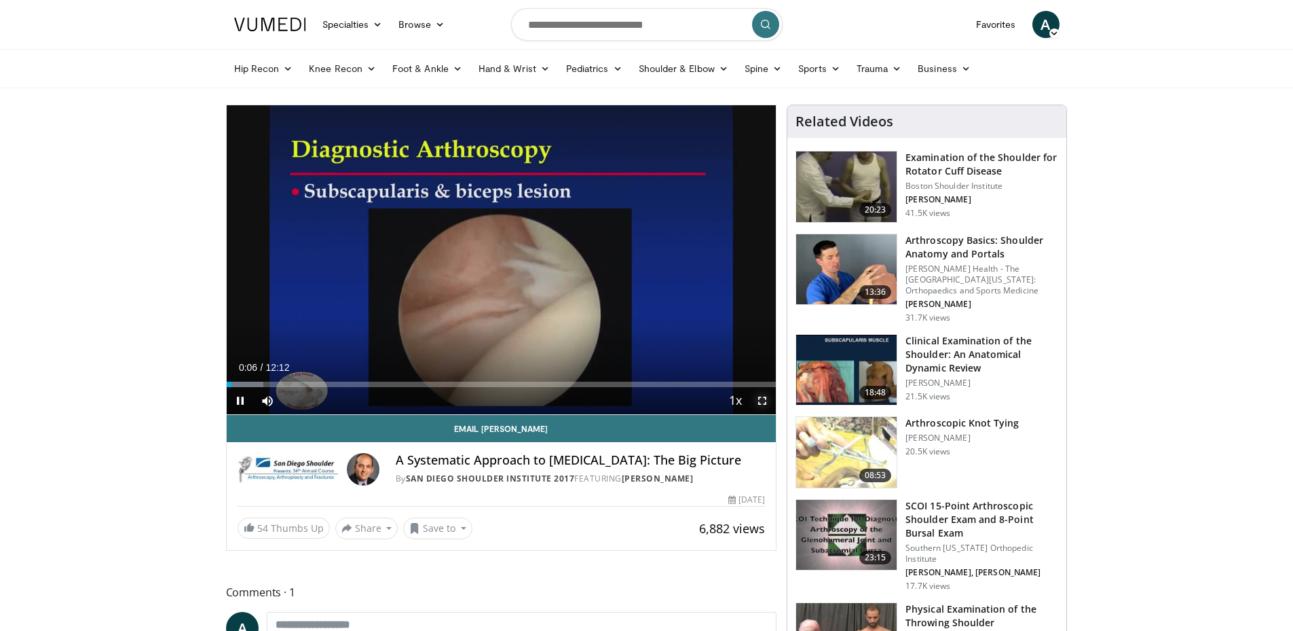
click at [767, 403] on span "Video Player" at bounding box center [762, 400] width 27 height 27
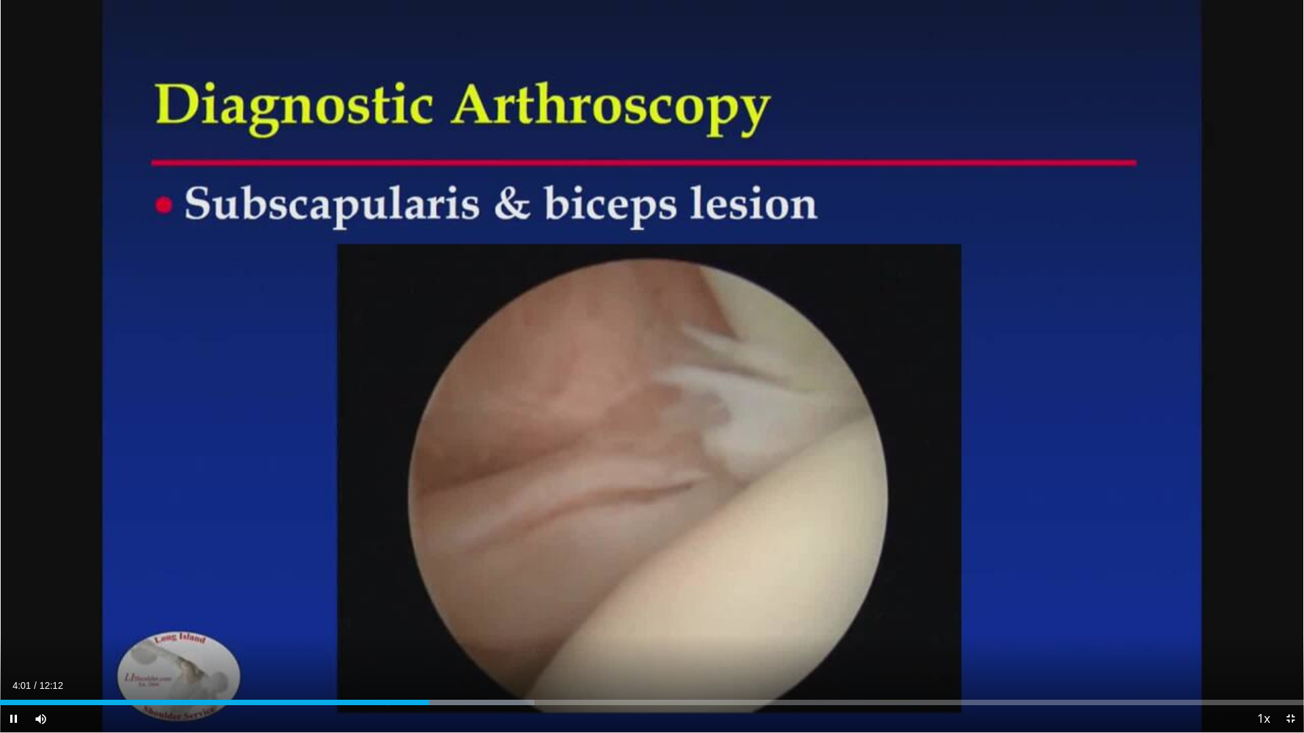
click at [826, 420] on div "10 seconds Tap to unmute" at bounding box center [652, 366] width 1304 height 733
click at [862, 284] on div "10 seconds Tap to unmute" at bounding box center [652, 366] width 1304 height 733
click at [265, 385] on icon "Video Player" at bounding box center [274, 367] width 38 height 38
click at [267, 377] on icon "Video Player" at bounding box center [274, 367] width 38 height 38
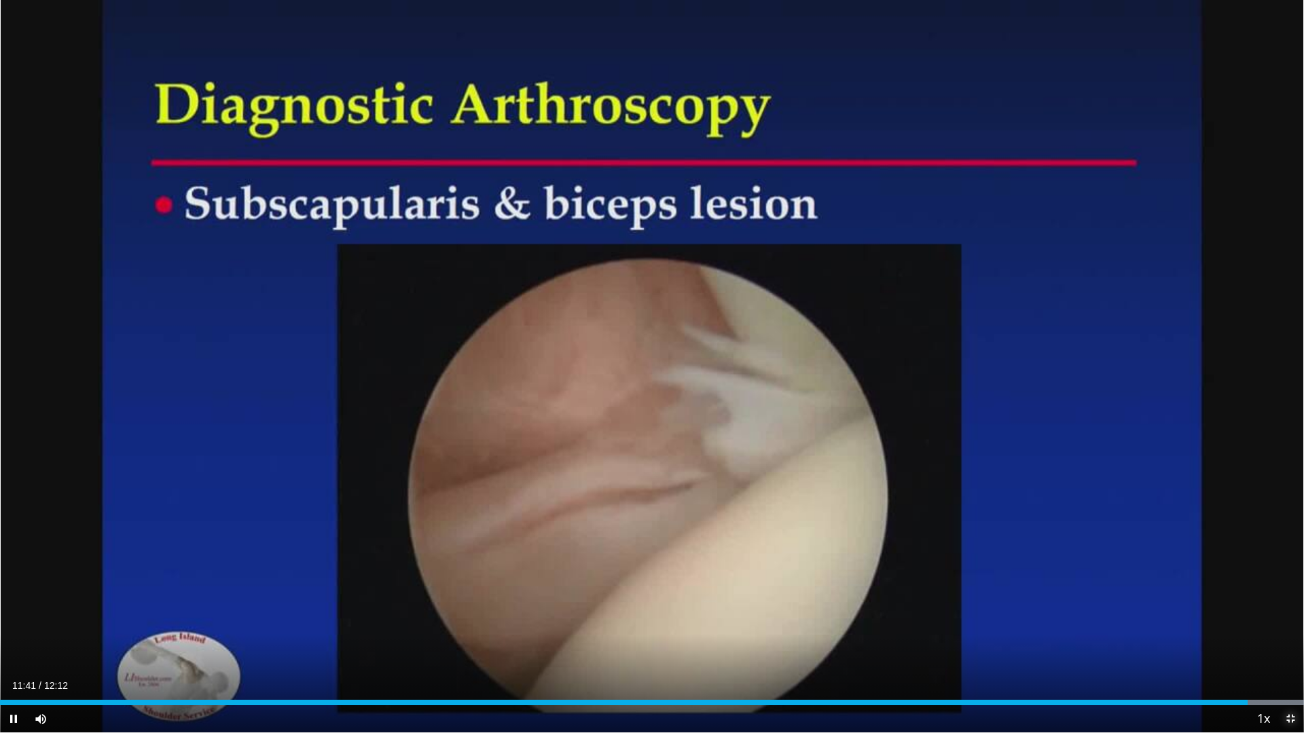
click at [1293, 630] on span "Video Player" at bounding box center [1289, 718] width 27 height 27
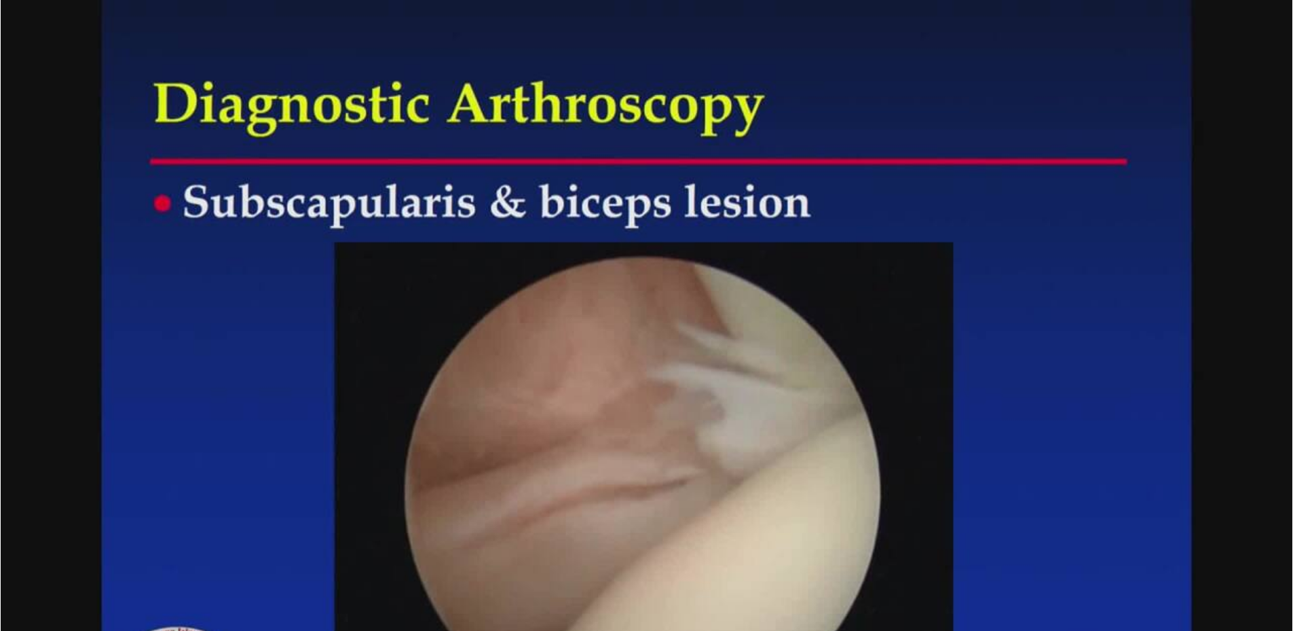
scroll to position [134, 0]
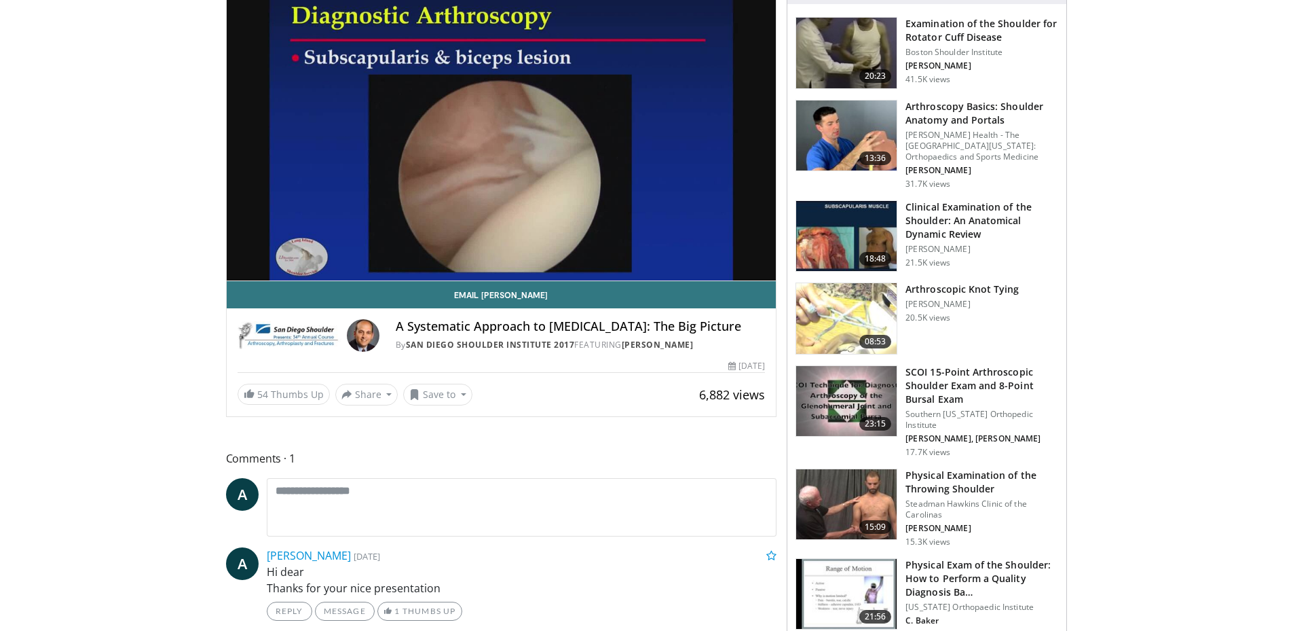
click at [862, 296] on img at bounding box center [846, 318] width 100 height 71
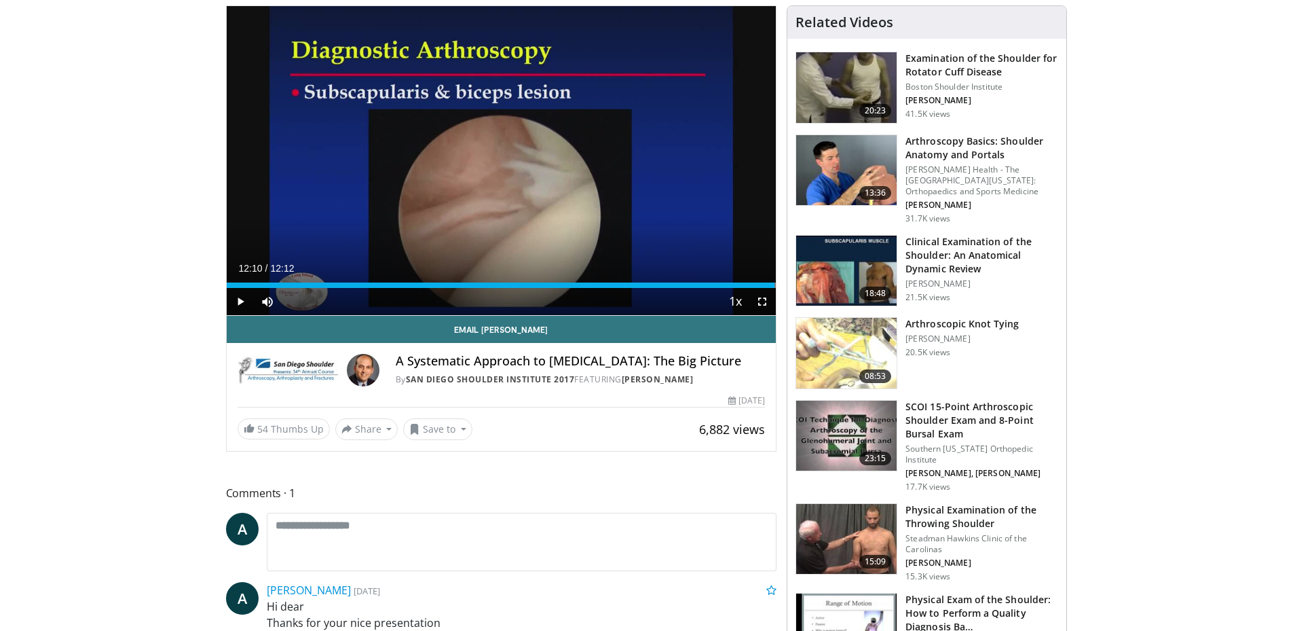
scroll to position [98, 0]
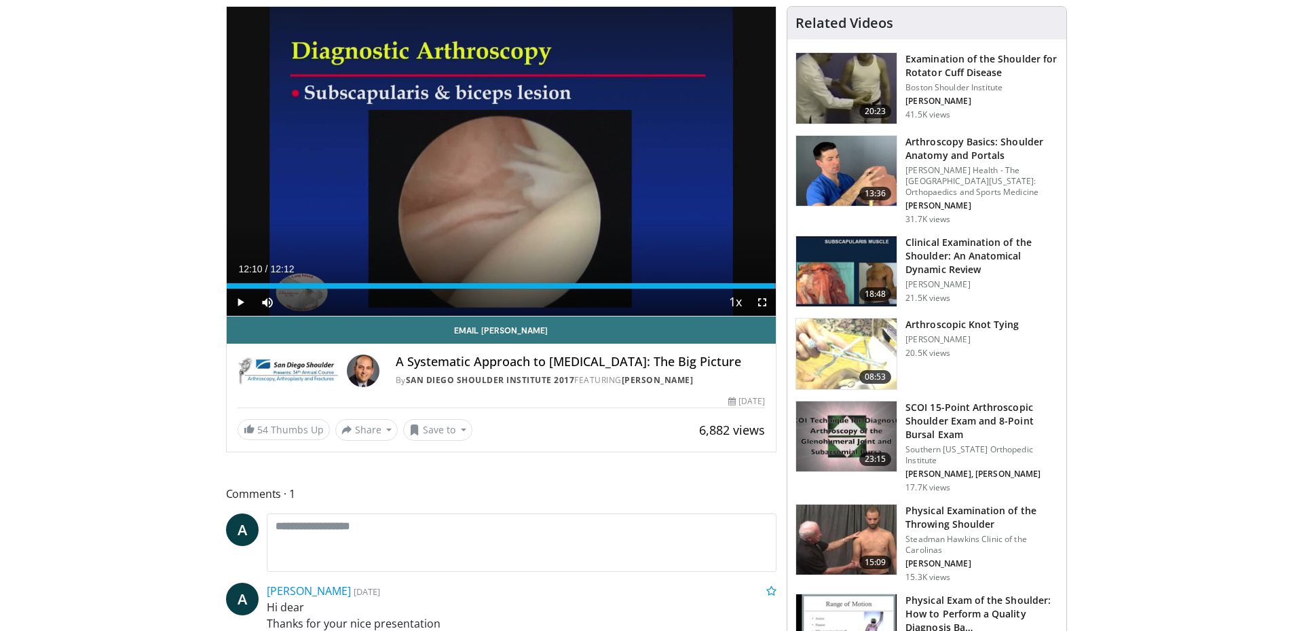
click at [864, 270] on img at bounding box center [846, 271] width 100 height 71
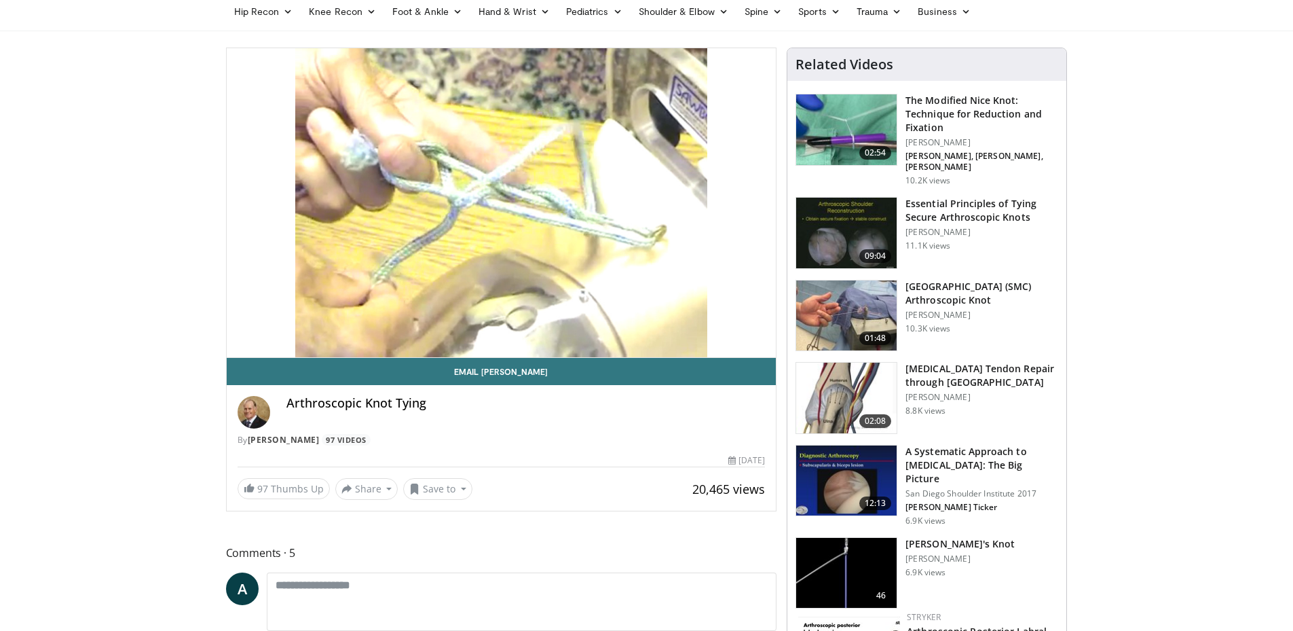
scroll to position [29, 0]
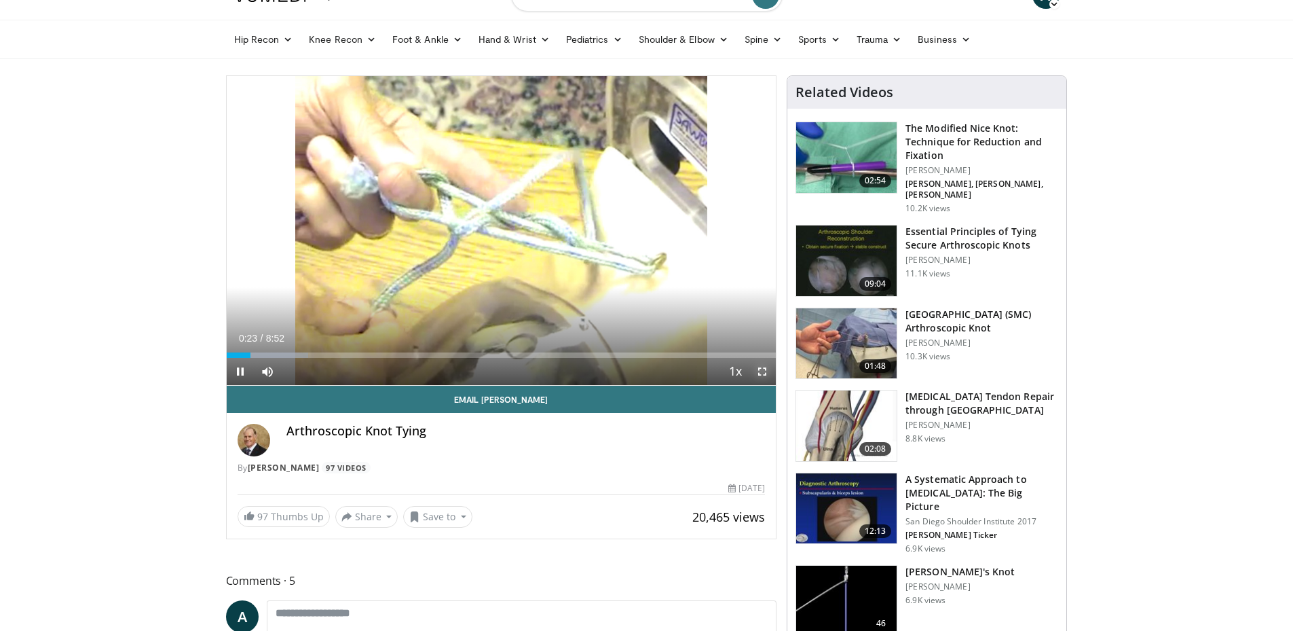
click at [760, 367] on span "Video Player" at bounding box center [762, 371] width 27 height 27
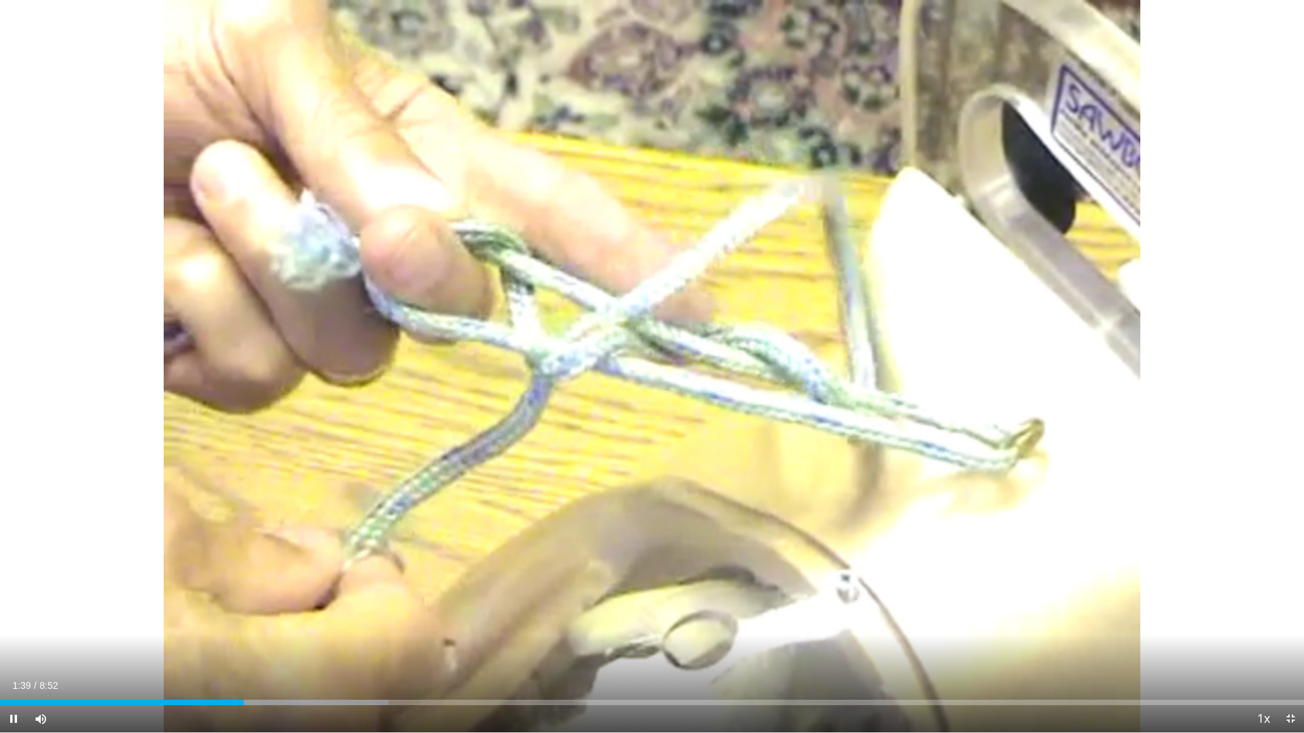
click at [520, 630] on div "Current Time 1:39 / Duration 8:52 Pause Skip Backward Skip Forward Mute Loaded …" at bounding box center [652, 718] width 1304 height 27
click at [536, 630] on div "Loaded : 30.09% 1:40 3:38" at bounding box center [652, 699] width 1304 height 13
click at [1293, 630] on span "Video Player" at bounding box center [1289, 718] width 27 height 27
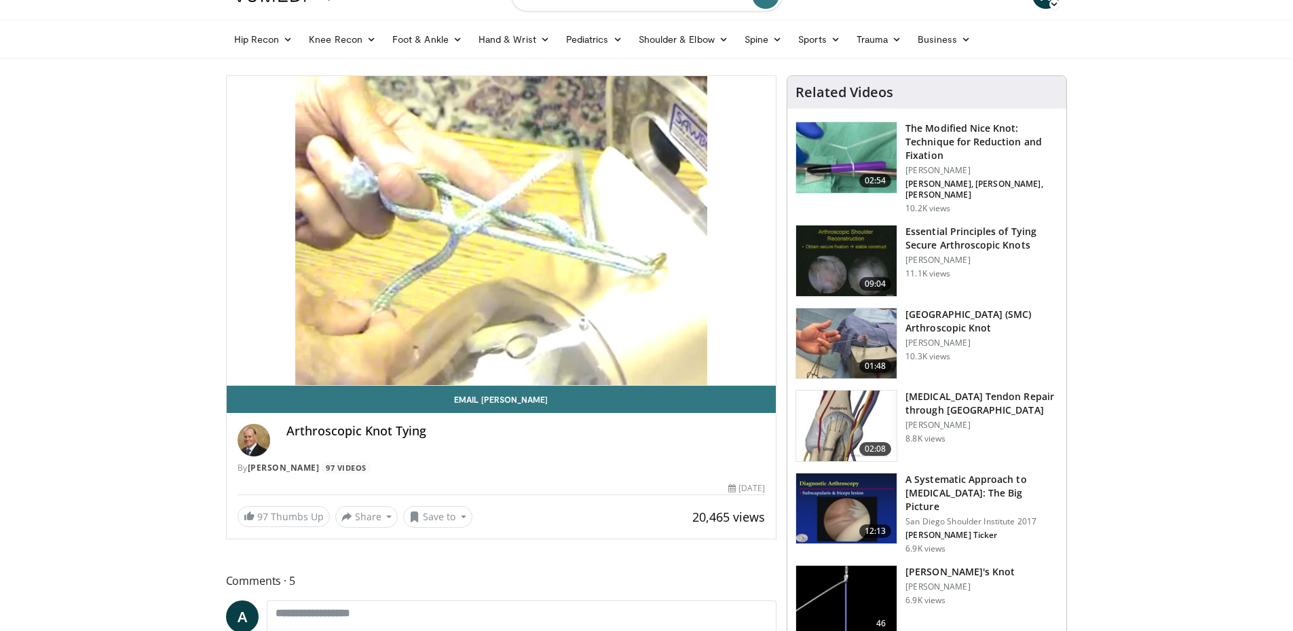
click at [826, 324] on img at bounding box center [846, 343] width 100 height 71
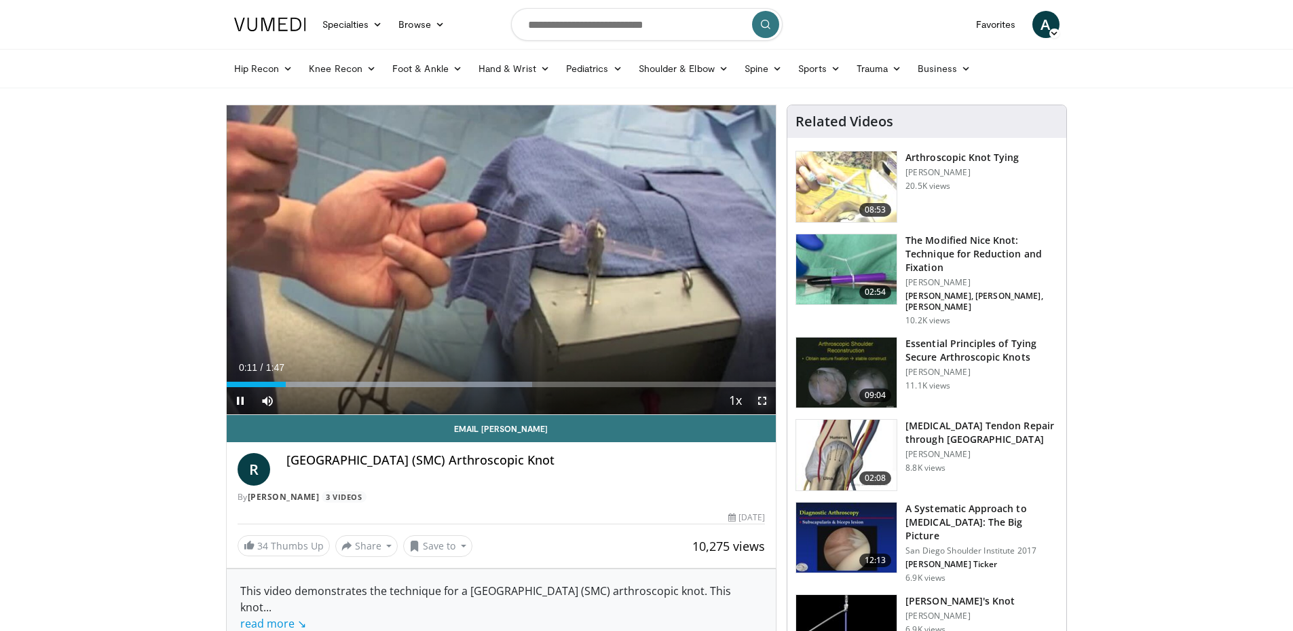
click at [763, 401] on span "Video Player" at bounding box center [762, 400] width 27 height 27
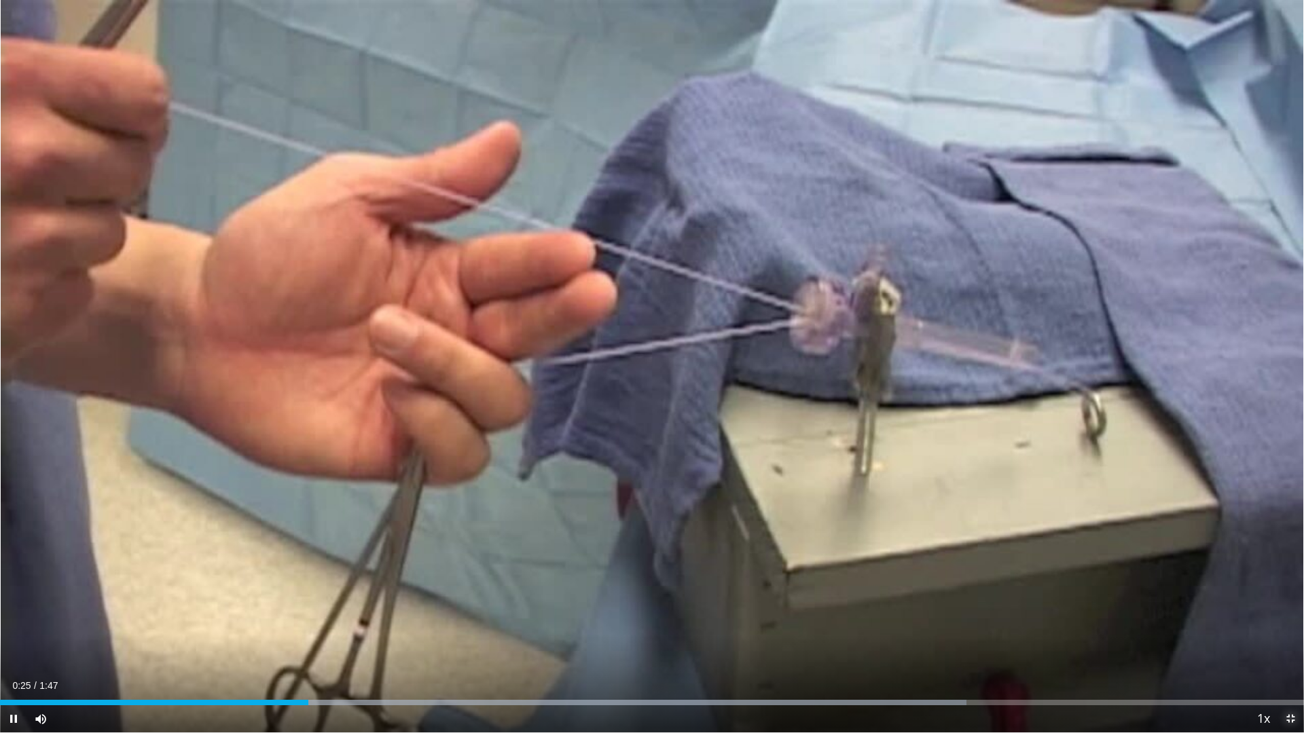
click at [1287, 630] on span "Video Player" at bounding box center [1289, 718] width 27 height 27
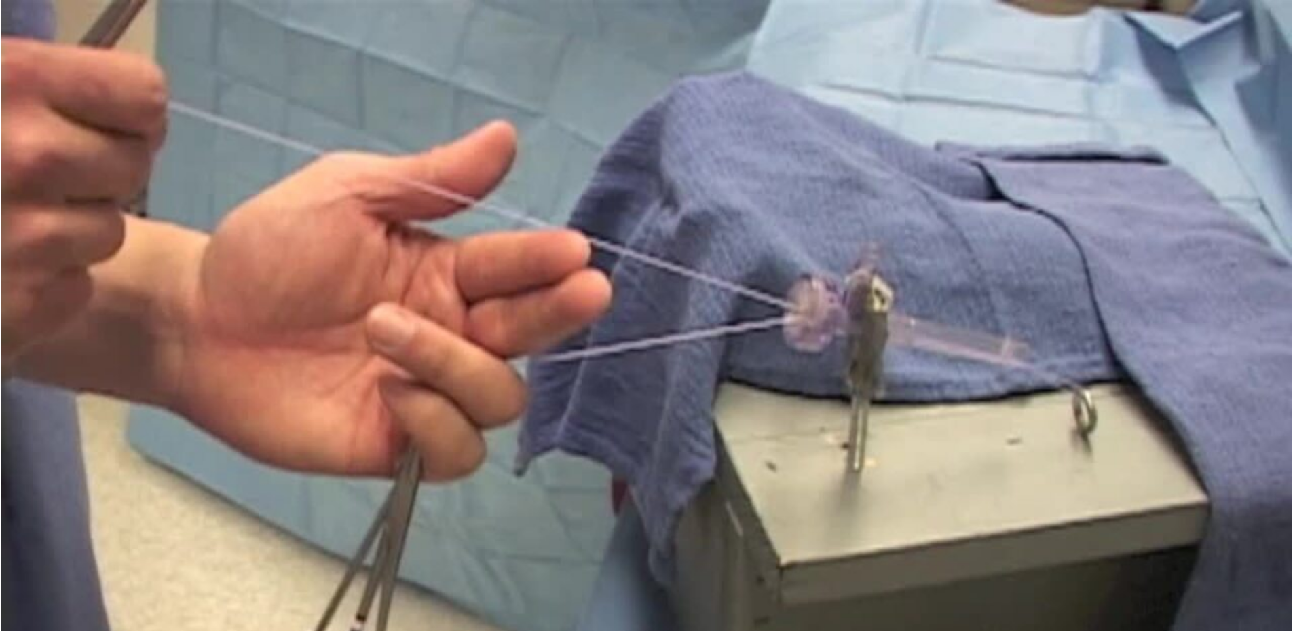
scroll to position [14, 0]
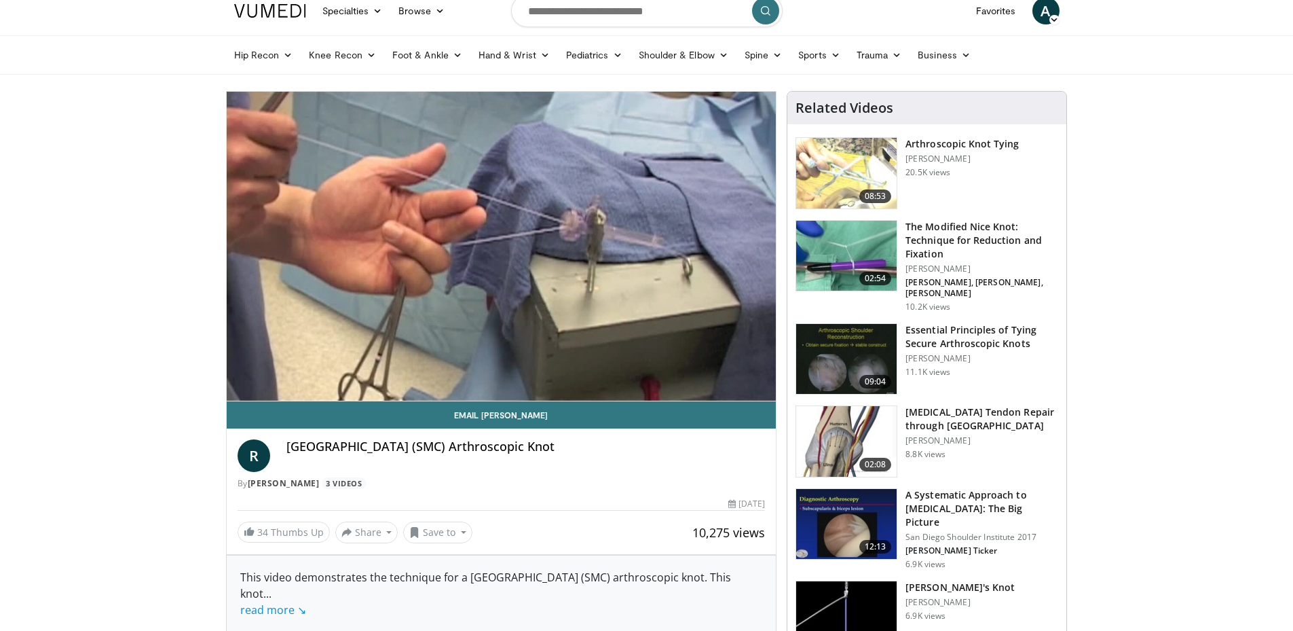
click at [844, 254] on img at bounding box center [846, 256] width 100 height 71
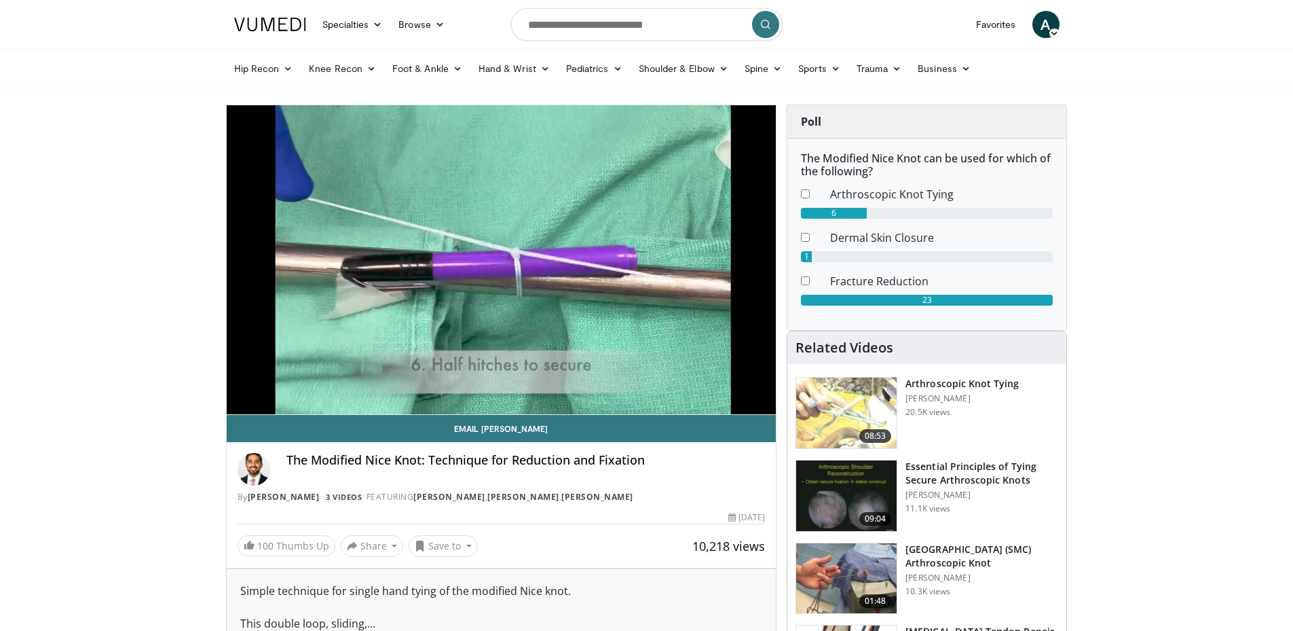
scroll to position [1, 0]
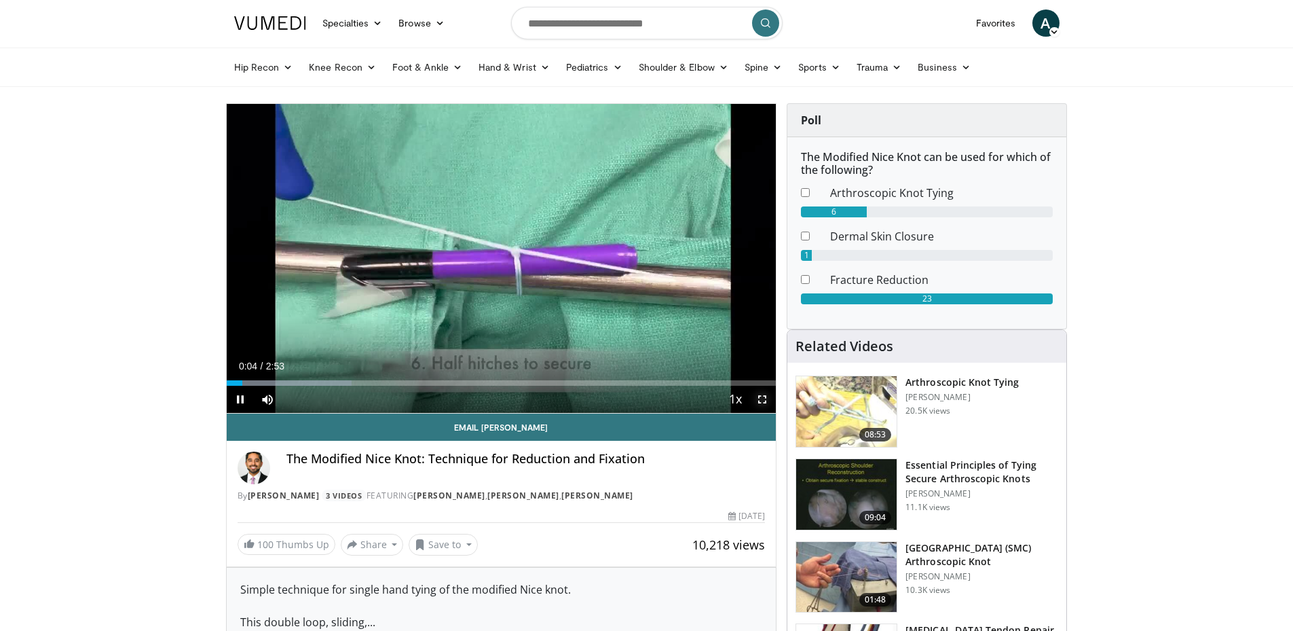
click at [766, 395] on span "Video Player" at bounding box center [762, 399] width 27 height 27
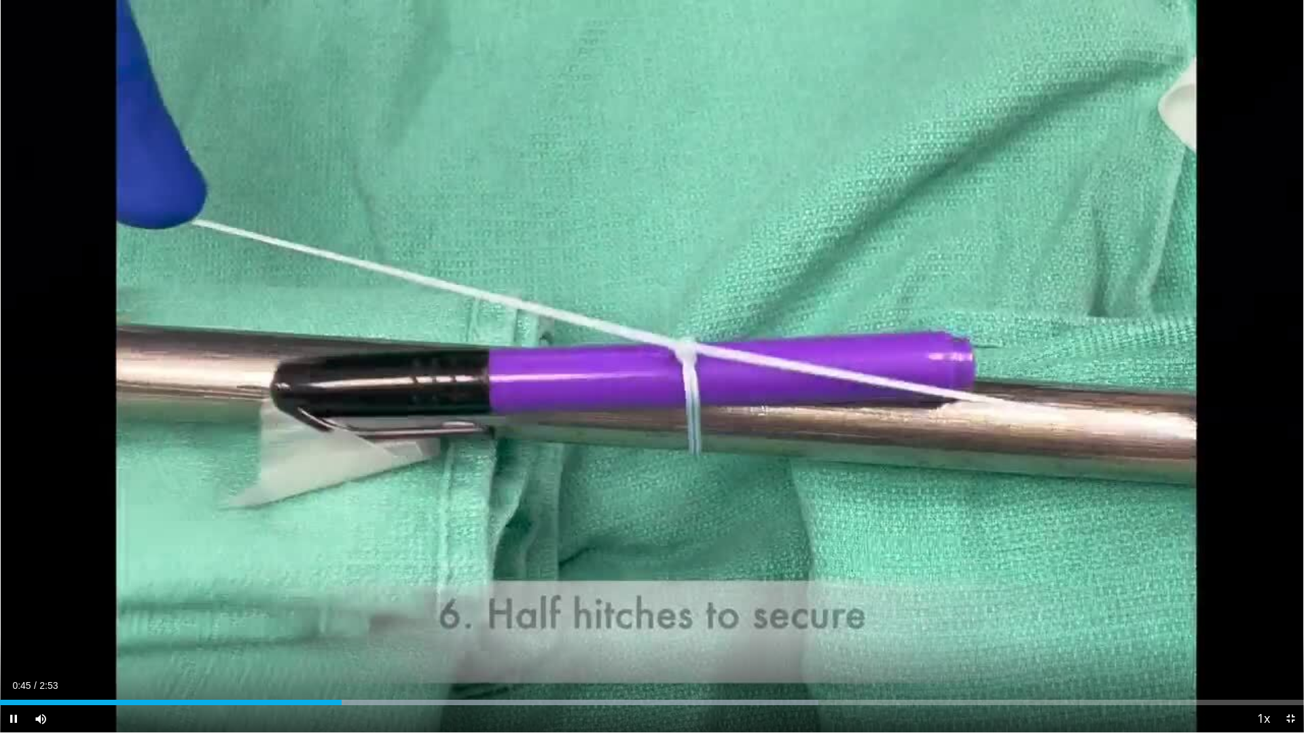
click at [986, 422] on div "10 seconds Tap to unmute" at bounding box center [652, 366] width 1304 height 733
click at [652, 367] on icon "Video Player" at bounding box center [652, 367] width 38 height 38
click at [263, 365] on icon "Video Player" at bounding box center [274, 367] width 38 height 38
click at [282, 358] on icon "Video Player" at bounding box center [274, 367] width 38 height 38
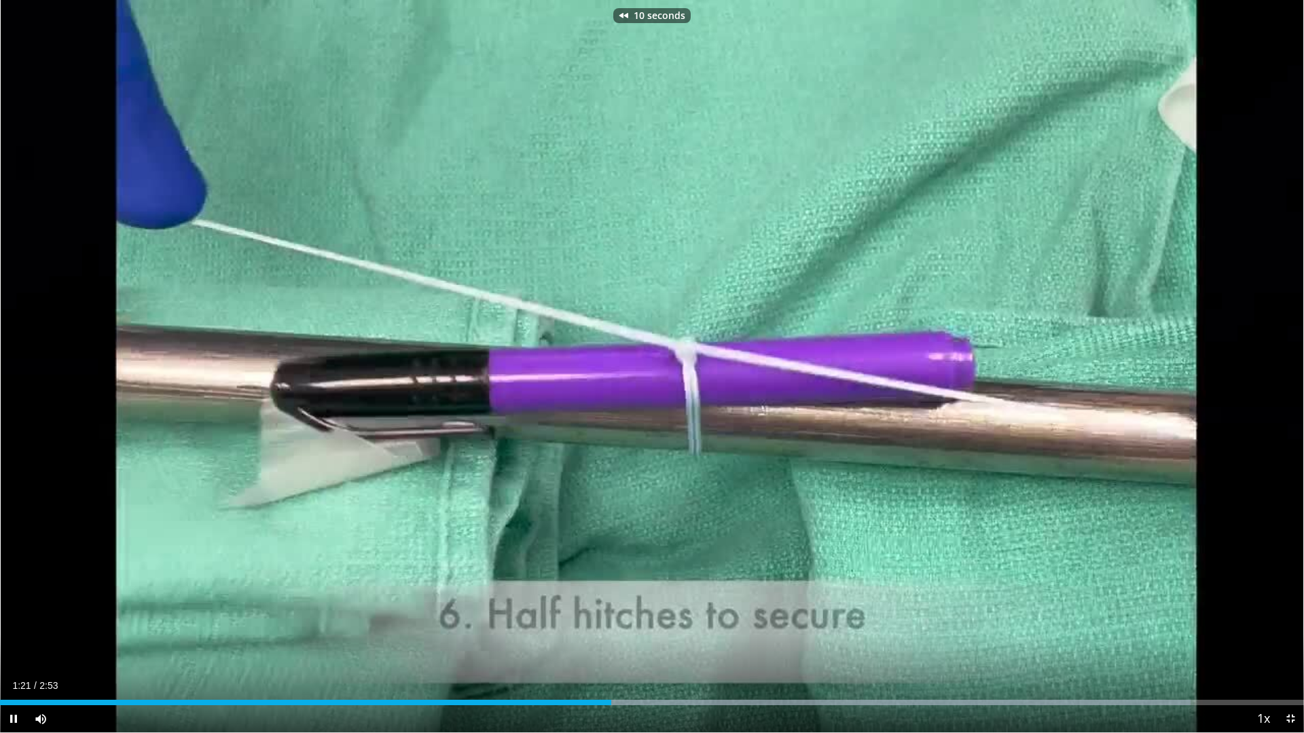
click at [282, 358] on icon "Video Player" at bounding box center [274, 367] width 38 height 38
click at [644, 384] on icon "Video Player" at bounding box center [652, 367] width 38 height 38
click at [293, 359] on div "Video Player" at bounding box center [652, 366] width 782 height 27
click at [278, 361] on icon "Video Player" at bounding box center [274, 367] width 38 height 38
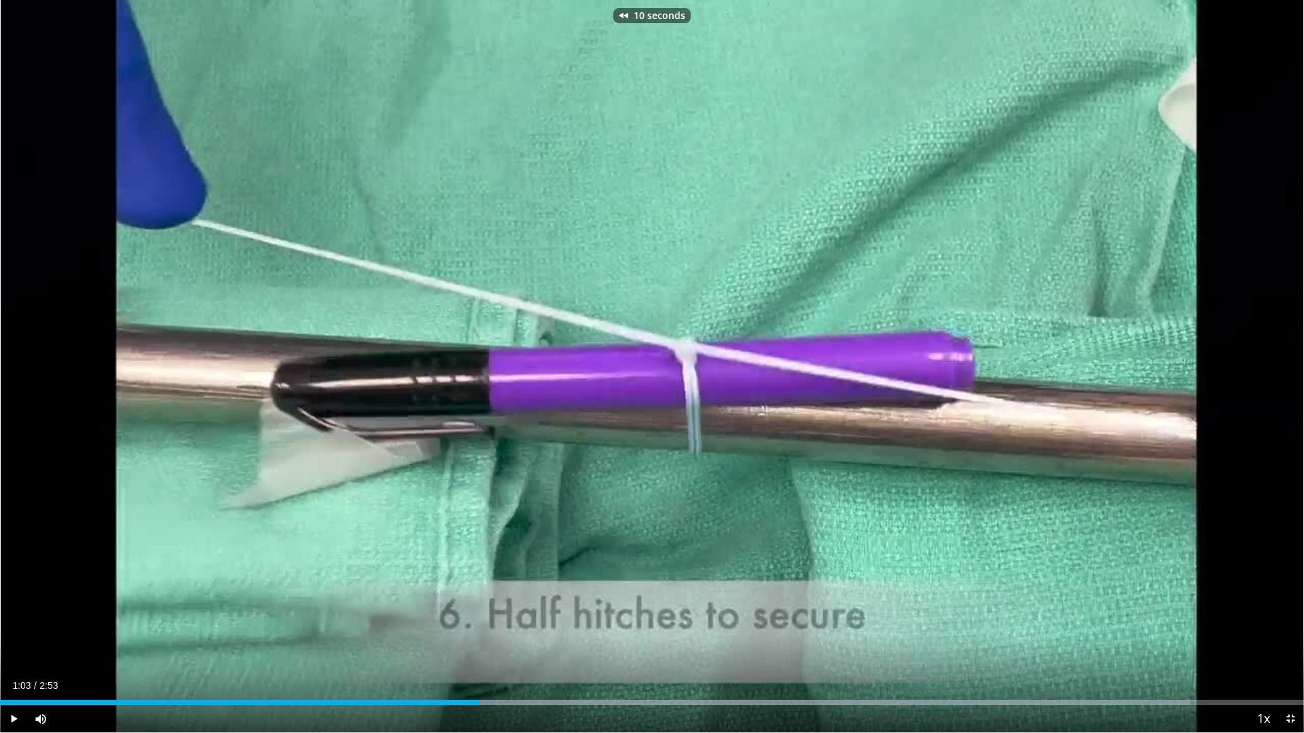
click at [654, 361] on icon "Video Player" at bounding box center [652, 367] width 38 height 38
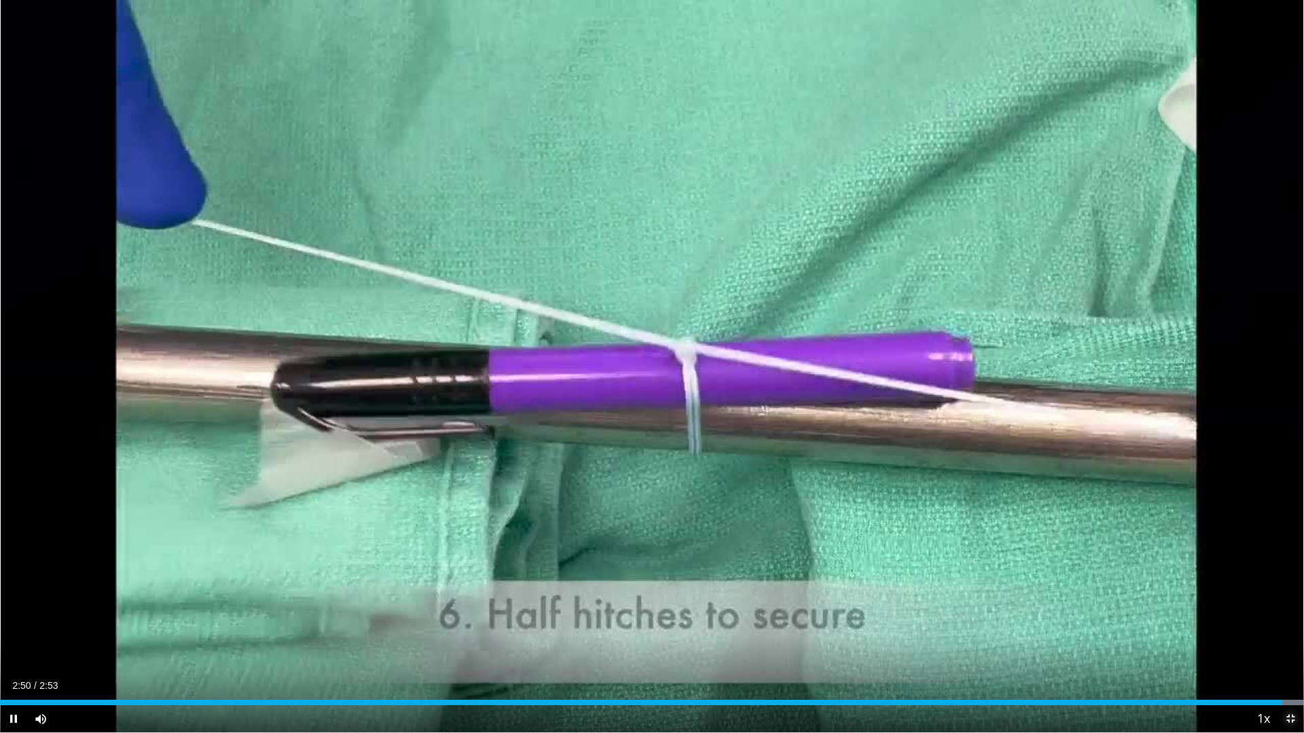
click at [1291, 630] on span "Video Player" at bounding box center [1289, 718] width 27 height 27
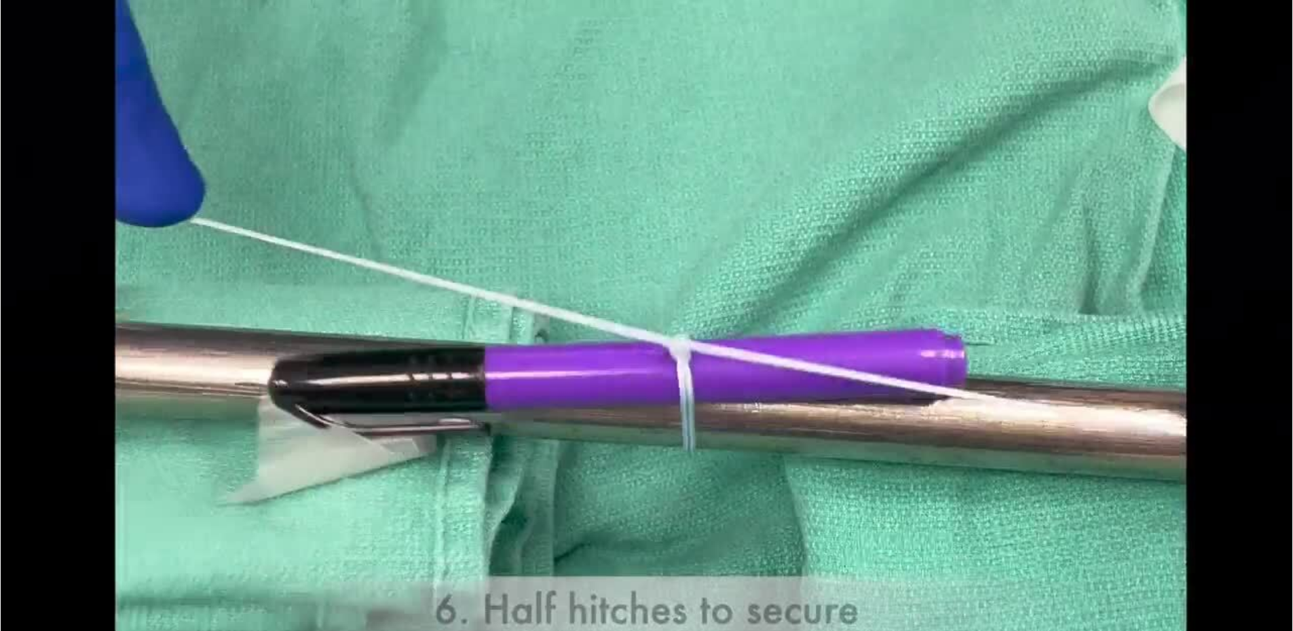
scroll to position [343, 0]
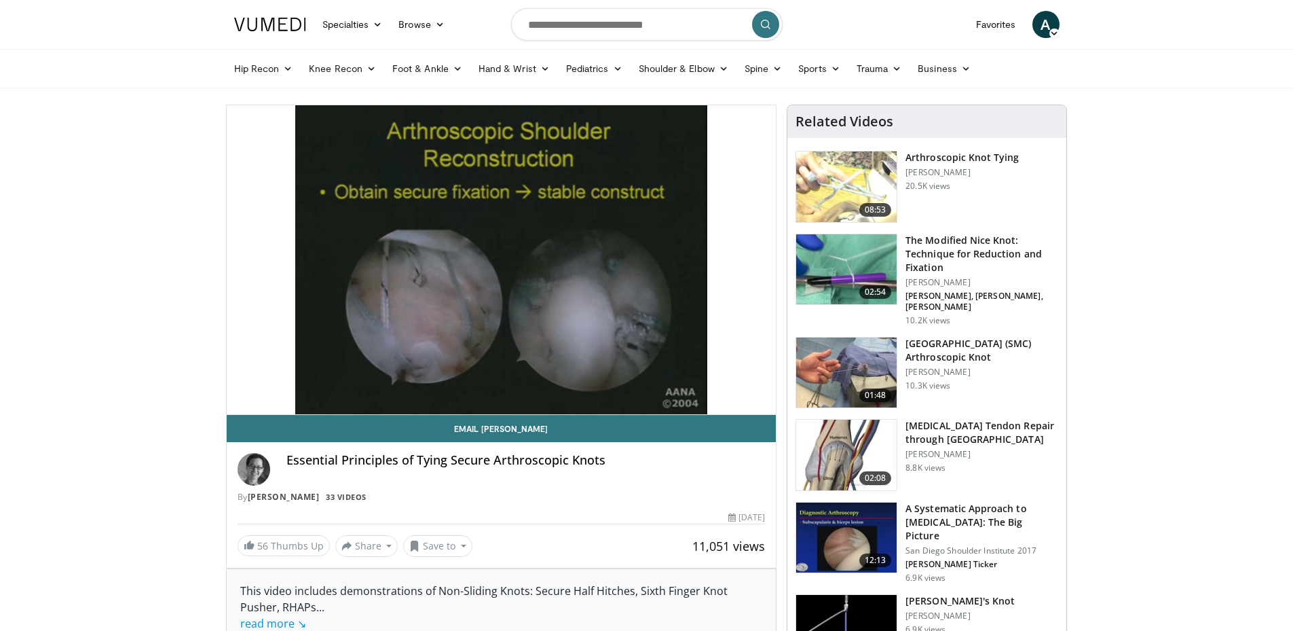
drag, startPoint x: 0, startPoint y: 18, endPoint x: 98, endPoint y: 401, distance: 395.9
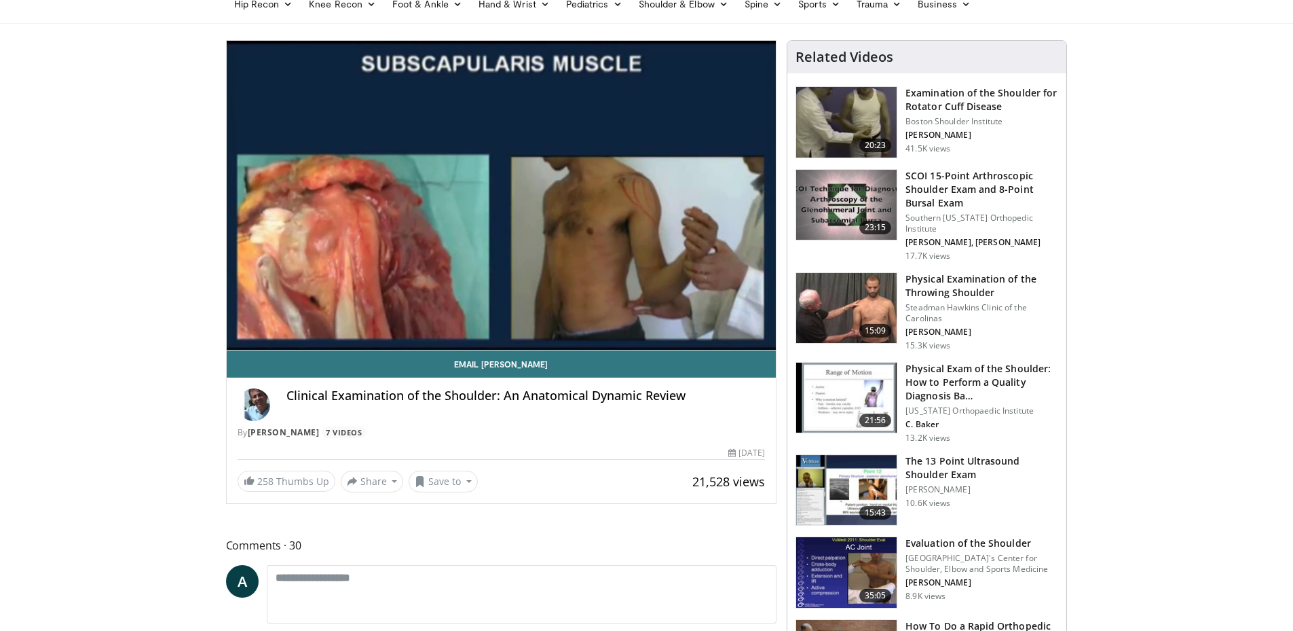
scroll to position [65, 0]
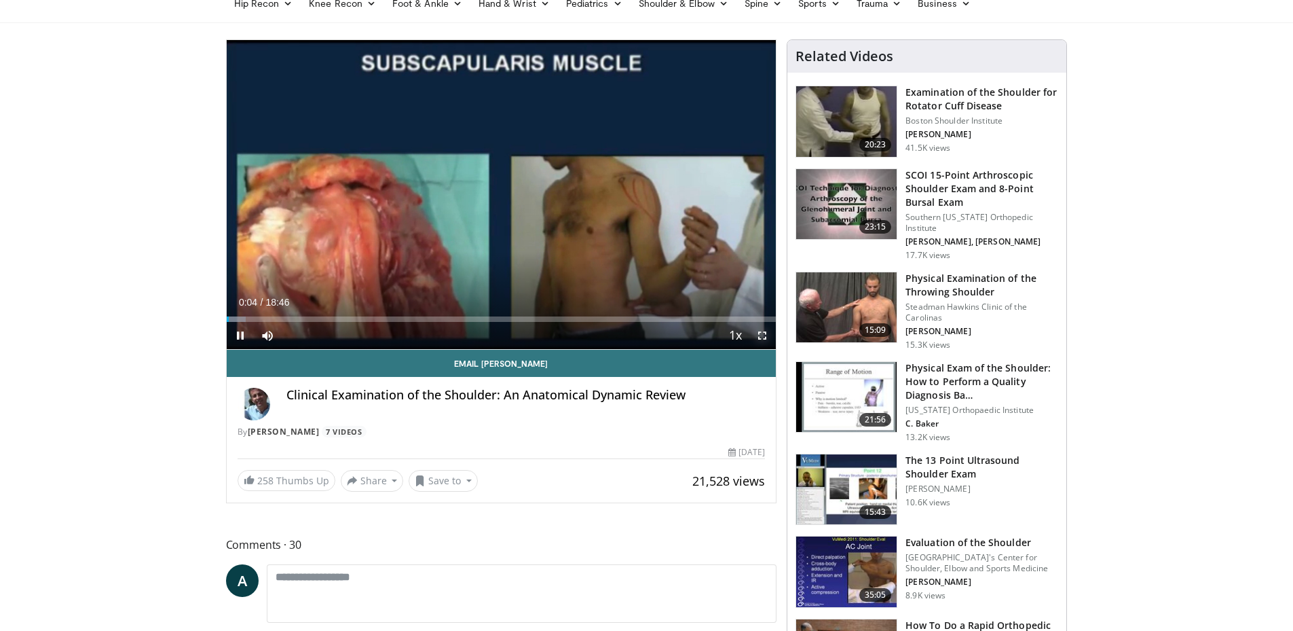
click at [765, 335] on video-js "**********" at bounding box center [502, 195] width 550 height 310
click at [767, 336] on span "Video Player" at bounding box center [762, 335] width 27 height 27
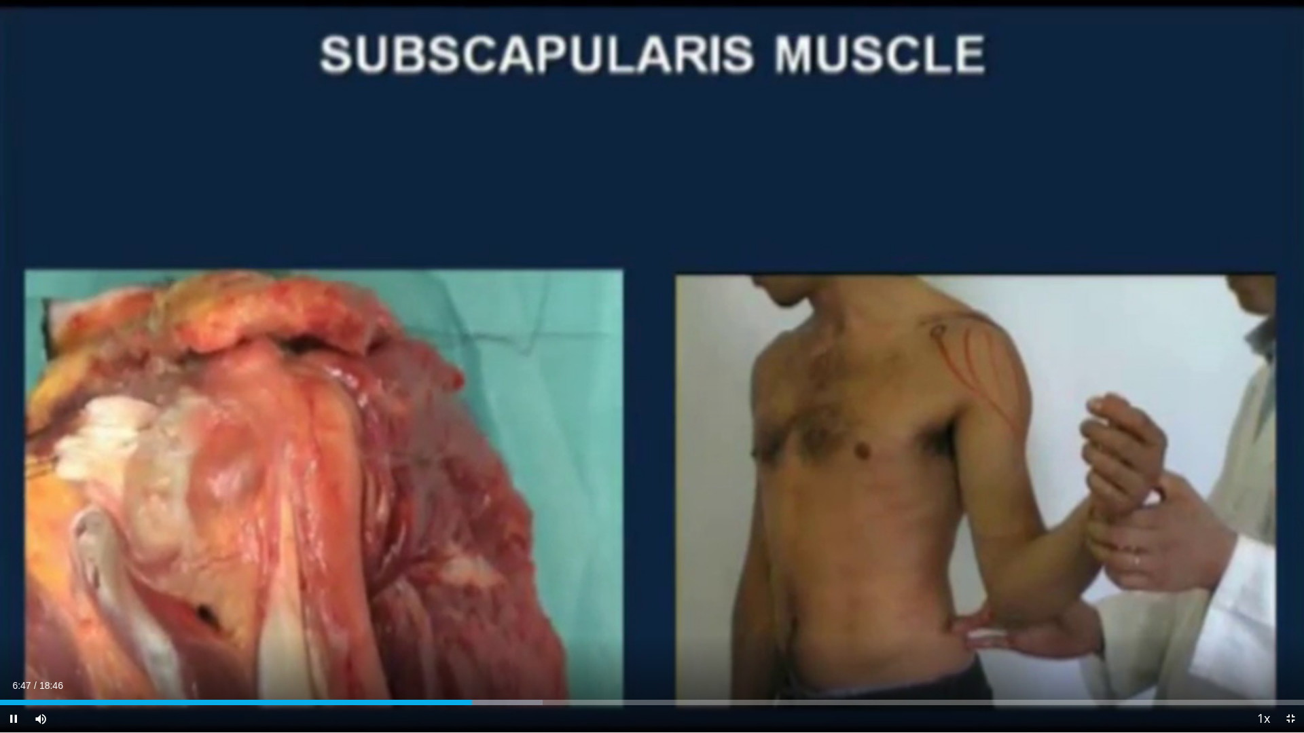
click at [272, 355] on icon "Video Player" at bounding box center [274, 367] width 38 height 38
click at [654, 396] on div "10 seconds Tap to unmute" at bounding box center [652, 366] width 1304 height 733
click at [661, 371] on icon "Video Player" at bounding box center [652, 367] width 38 height 38
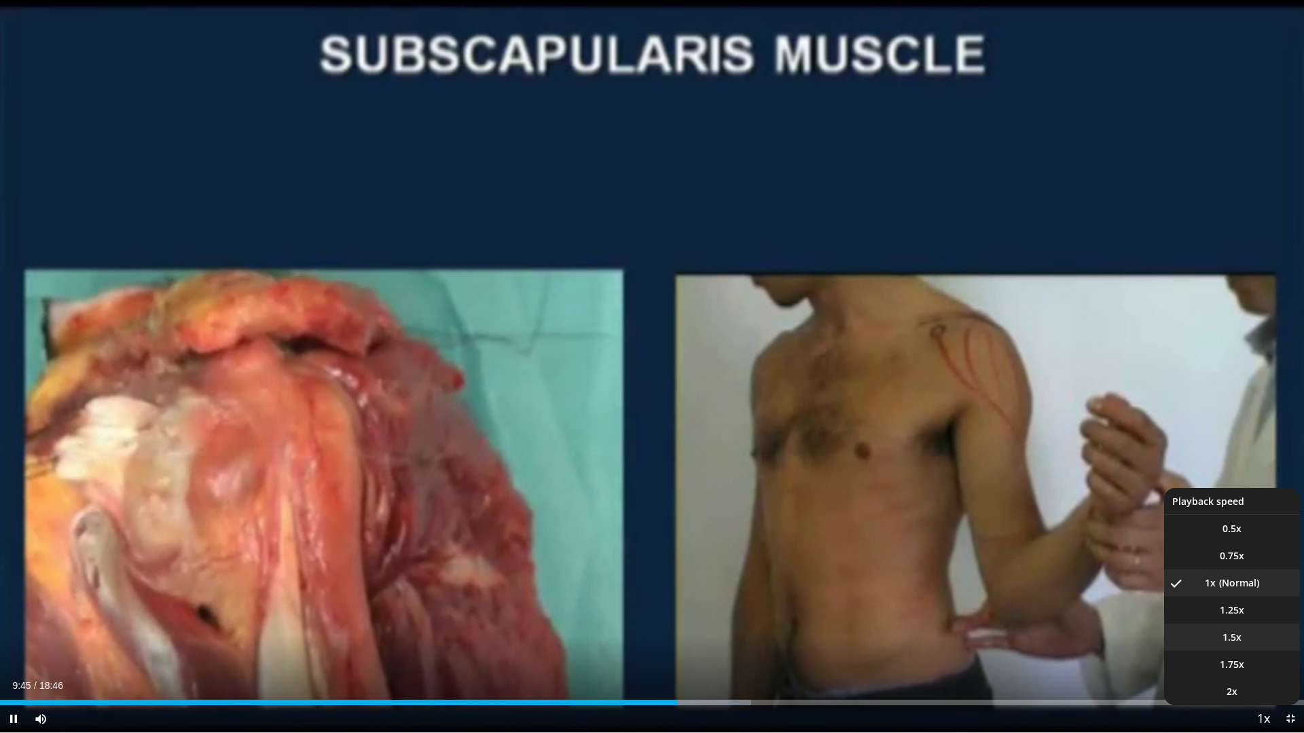
click at [1236, 630] on span "1.5x" at bounding box center [1231, 638] width 19 height 14
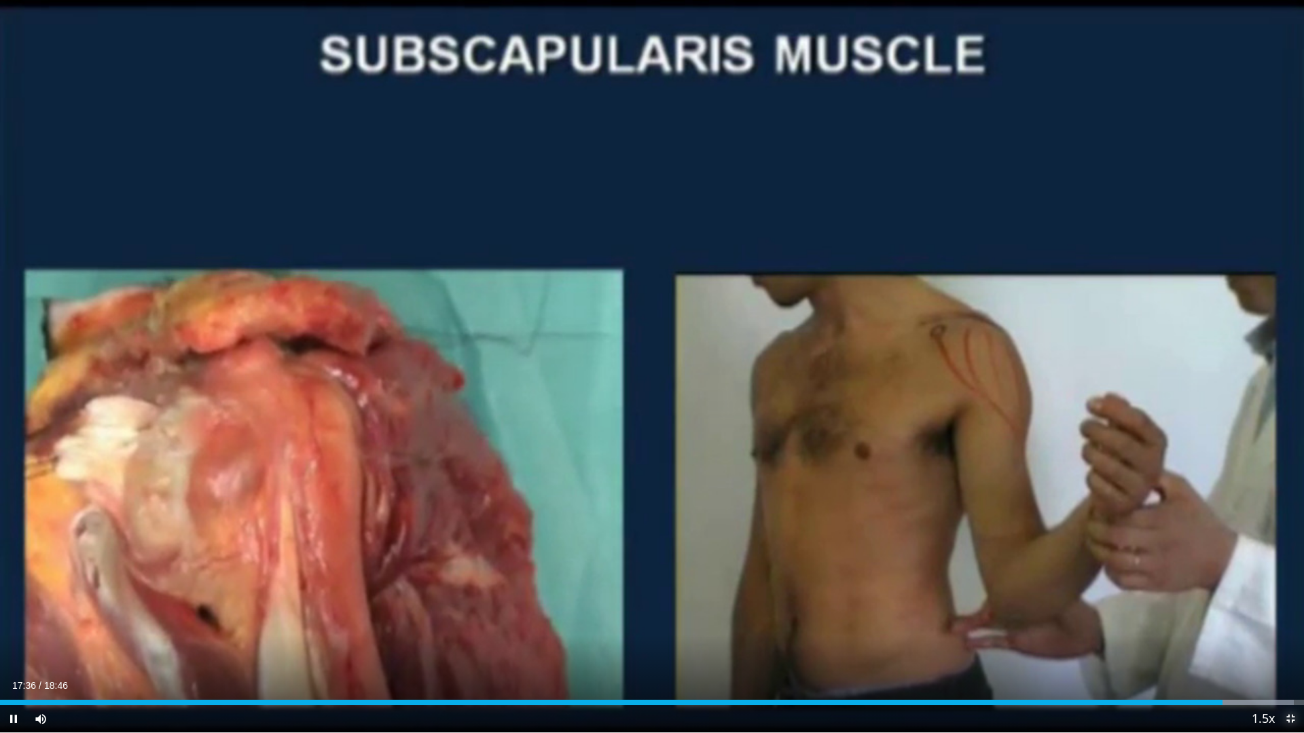
click at [1287, 630] on span "Video Player" at bounding box center [1289, 718] width 27 height 27
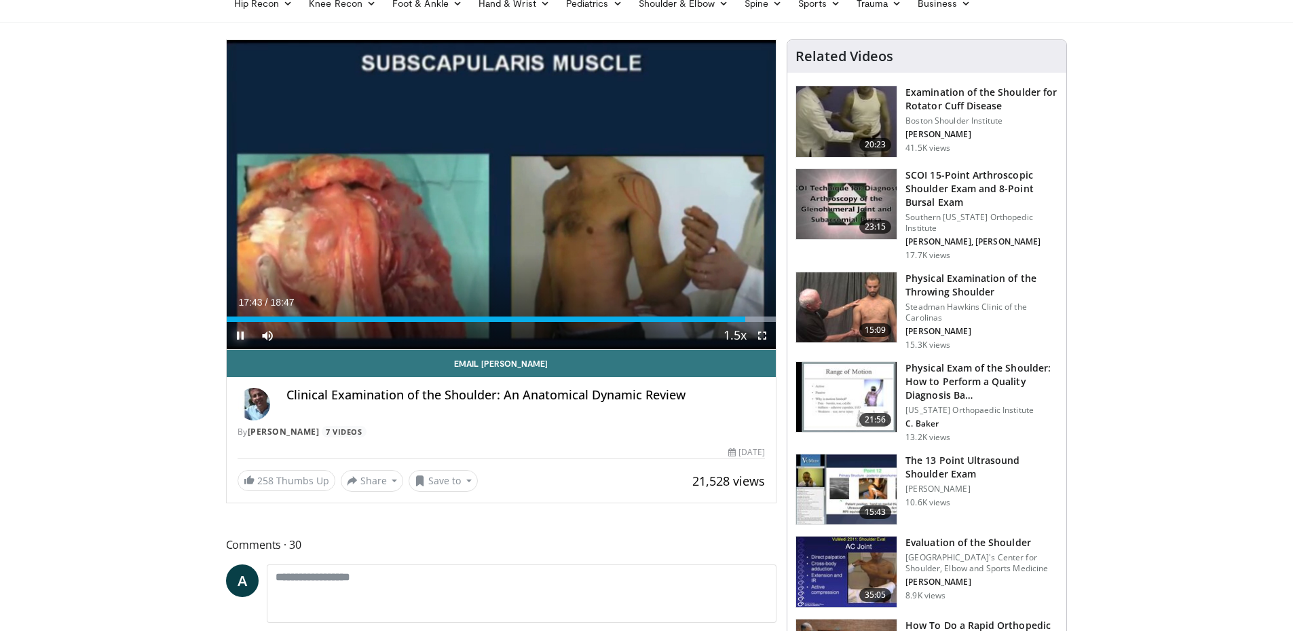
click at [236, 331] on span "Video Player" at bounding box center [240, 335] width 27 height 27
